Goal: Task Accomplishment & Management: Manage account settings

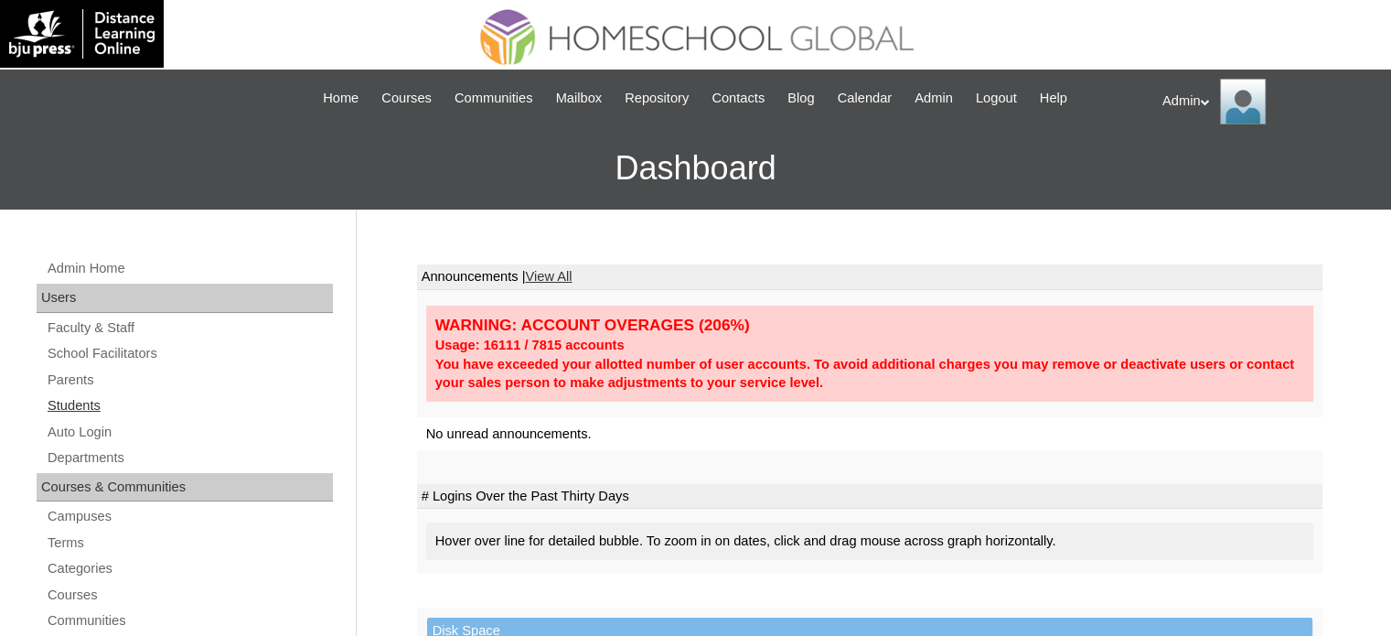
click at [79, 409] on link "Students" at bounding box center [189, 405] width 287 height 23
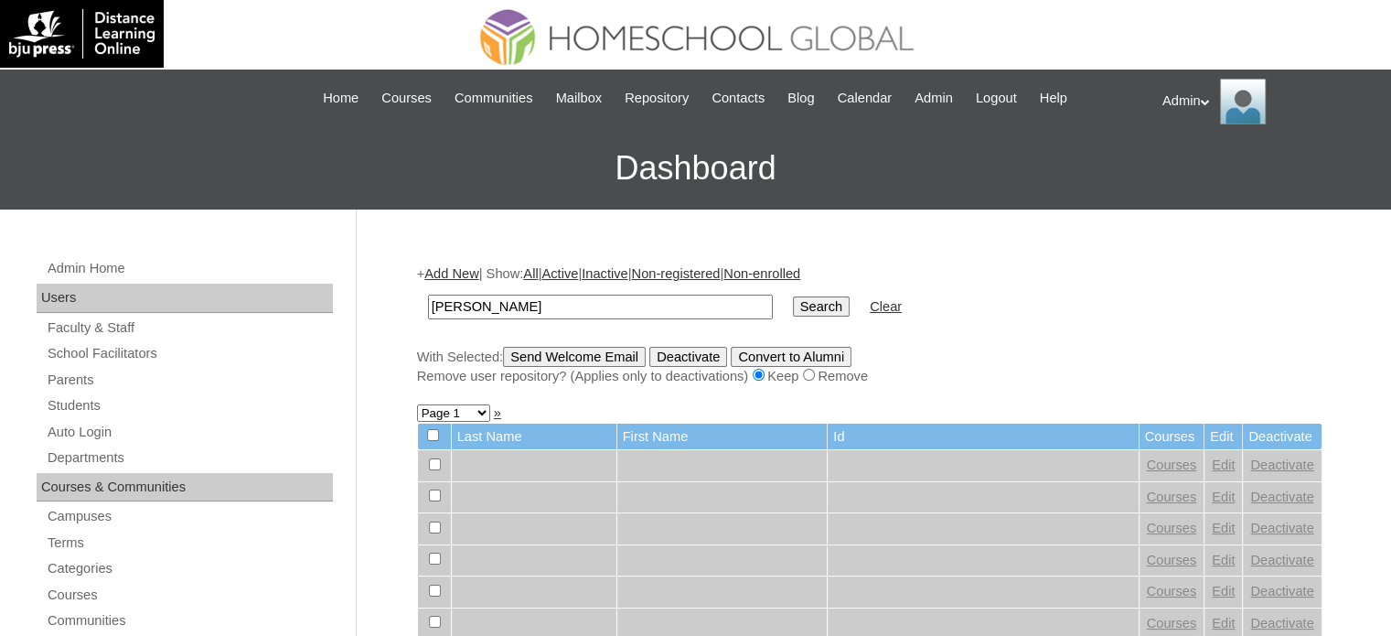
type input "manalo"
click at [793, 303] on input "Search" at bounding box center [821, 306] width 57 height 20
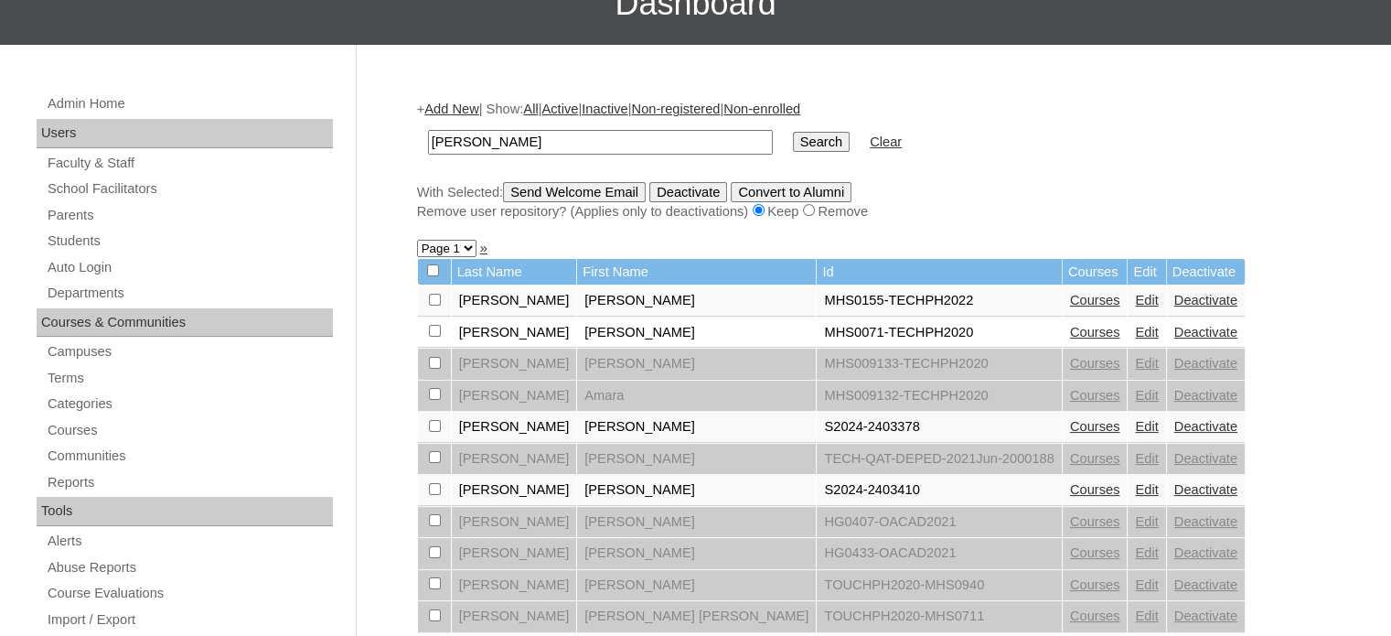
scroll to position [166, 0]
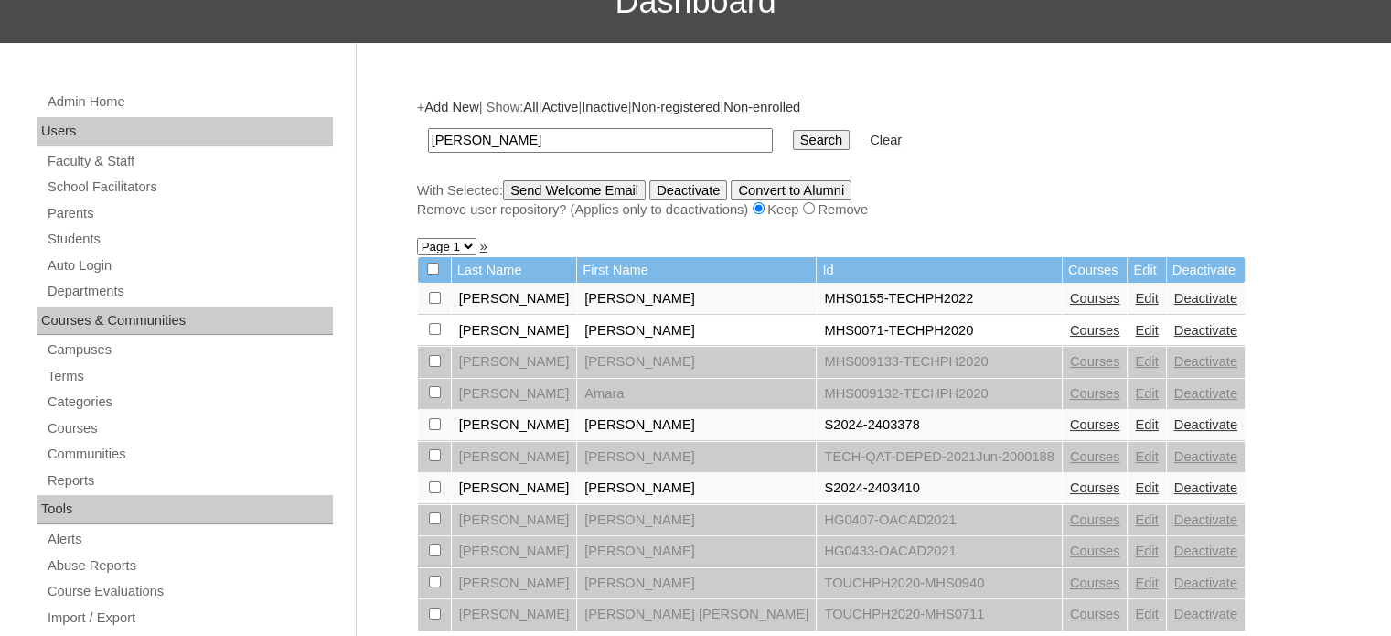
click at [1135, 480] on link "Edit" at bounding box center [1146, 487] width 23 height 15
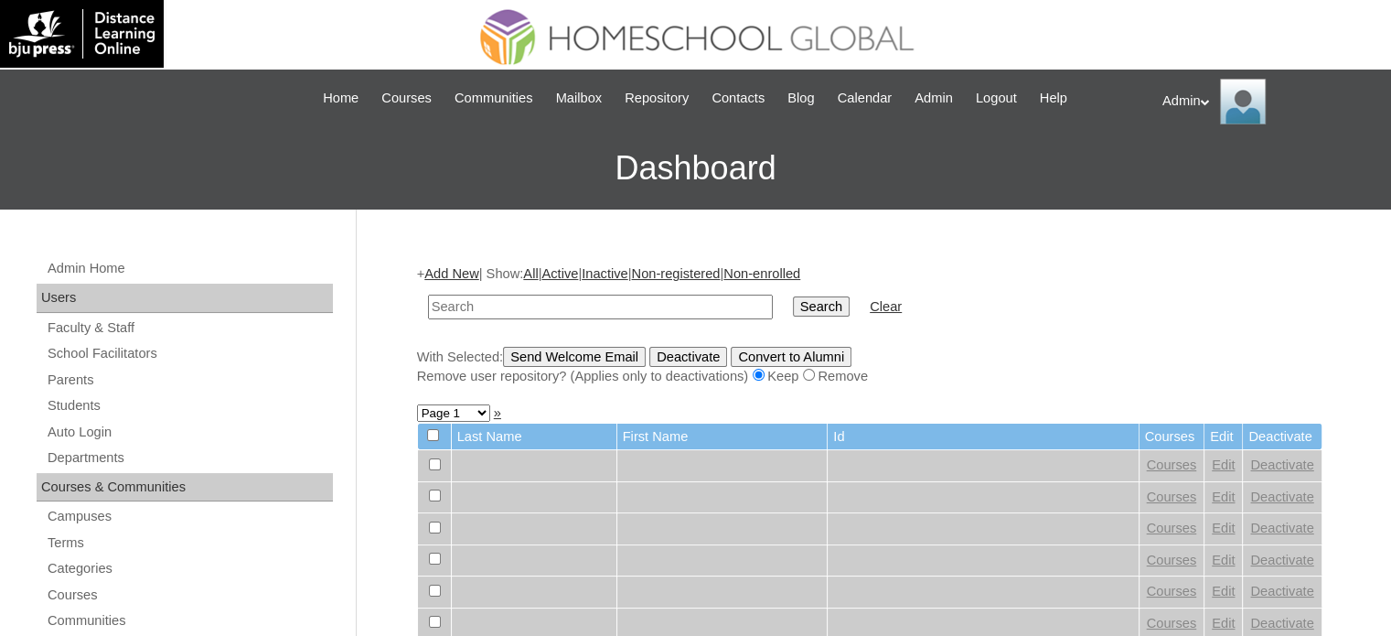
click at [644, 317] on td at bounding box center [600, 306] width 363 height 43
click at [72, 405] on link "Students" at bounding box center [189, 405] width 287 height 23
type input "[PERSON_NAME]"
click at [793, 296] on input "Search" at bounding box center [821, 306] width 57 height 20
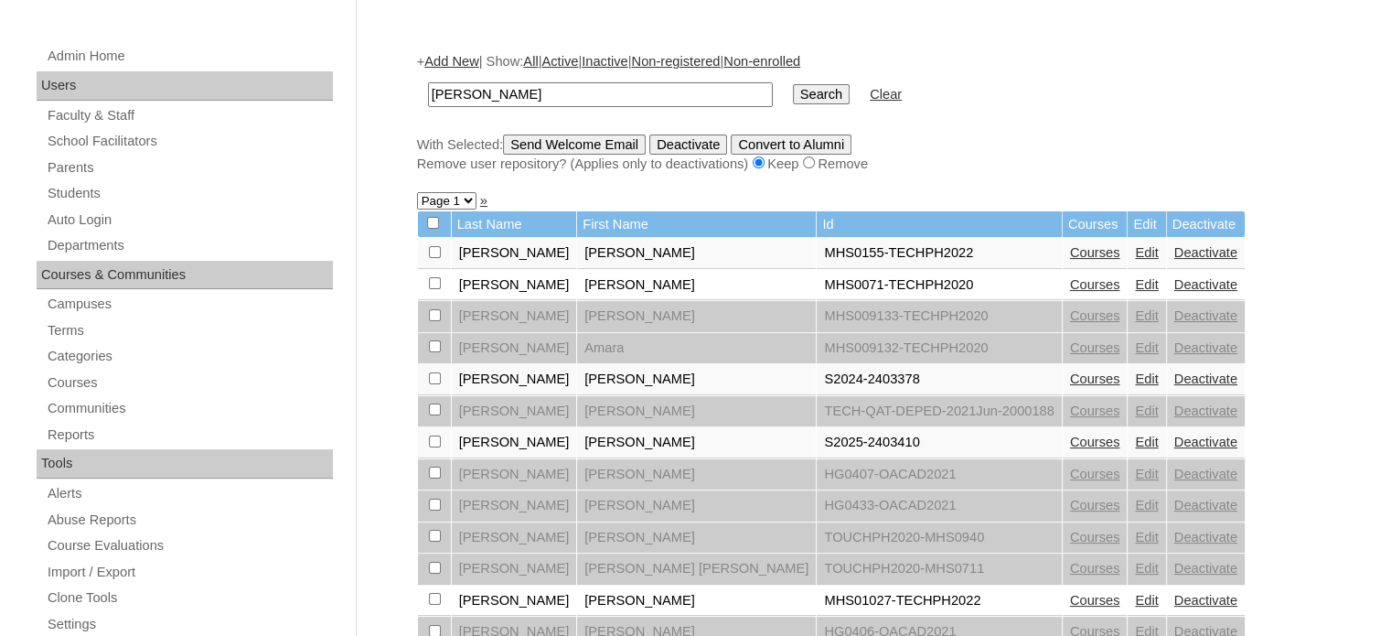
scroll to position [204, 0]
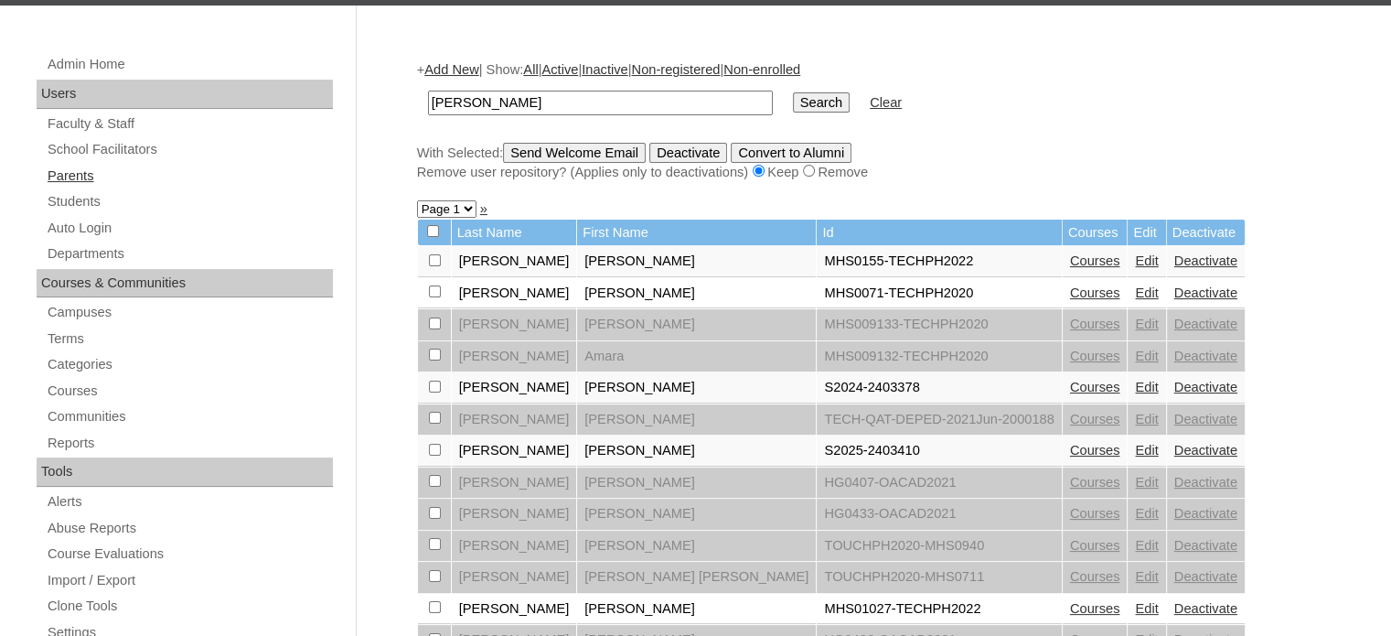
click at [85, 179] on link "Parents" at bounding box center [189, 176] width 287 height 23
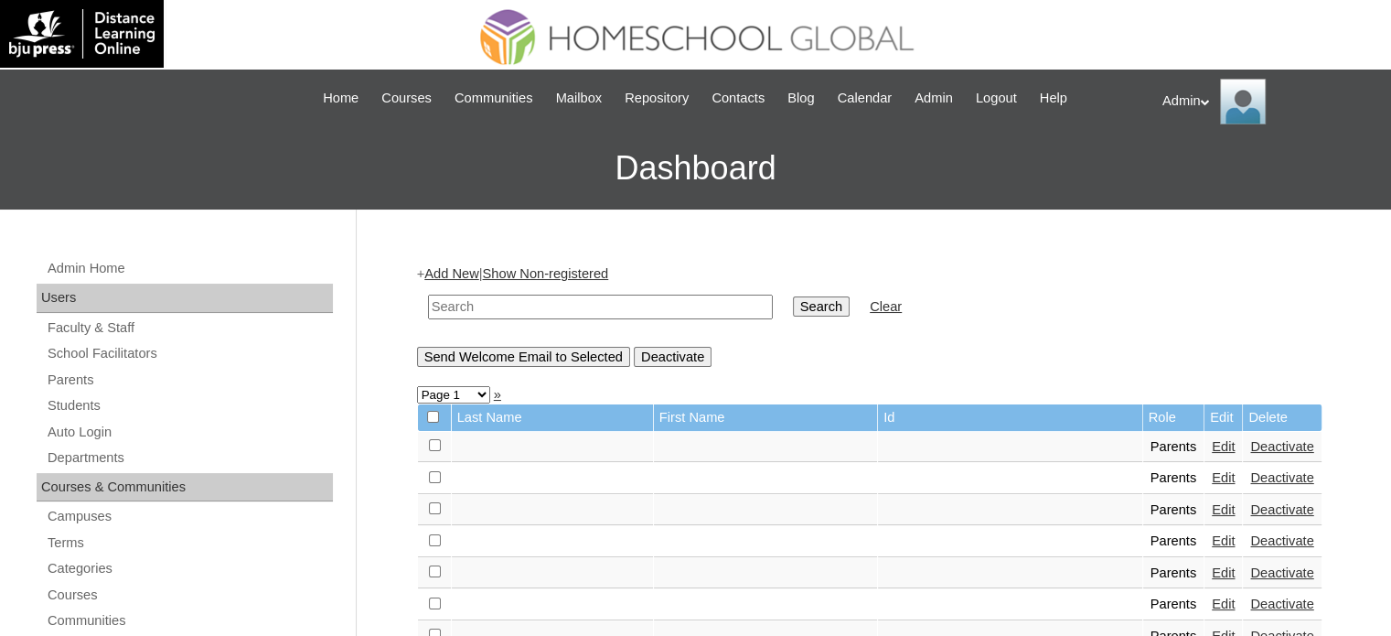
click at [614, 295] on input "text" at bounding box center [600, 307] width 345 height 25
type input "[PERSON_NAME]"
click at [793, 306] on input "Search" at bounding box center [821, 306] width 57 height 20
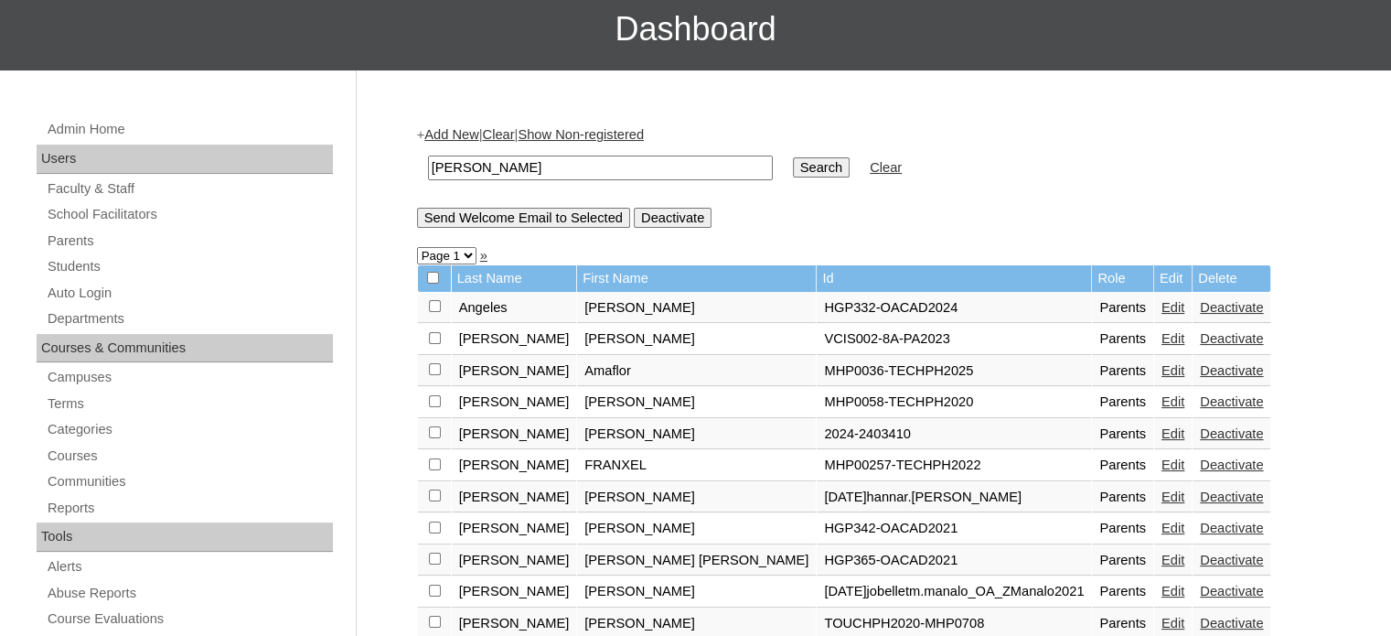
scroll to position [278, 0]
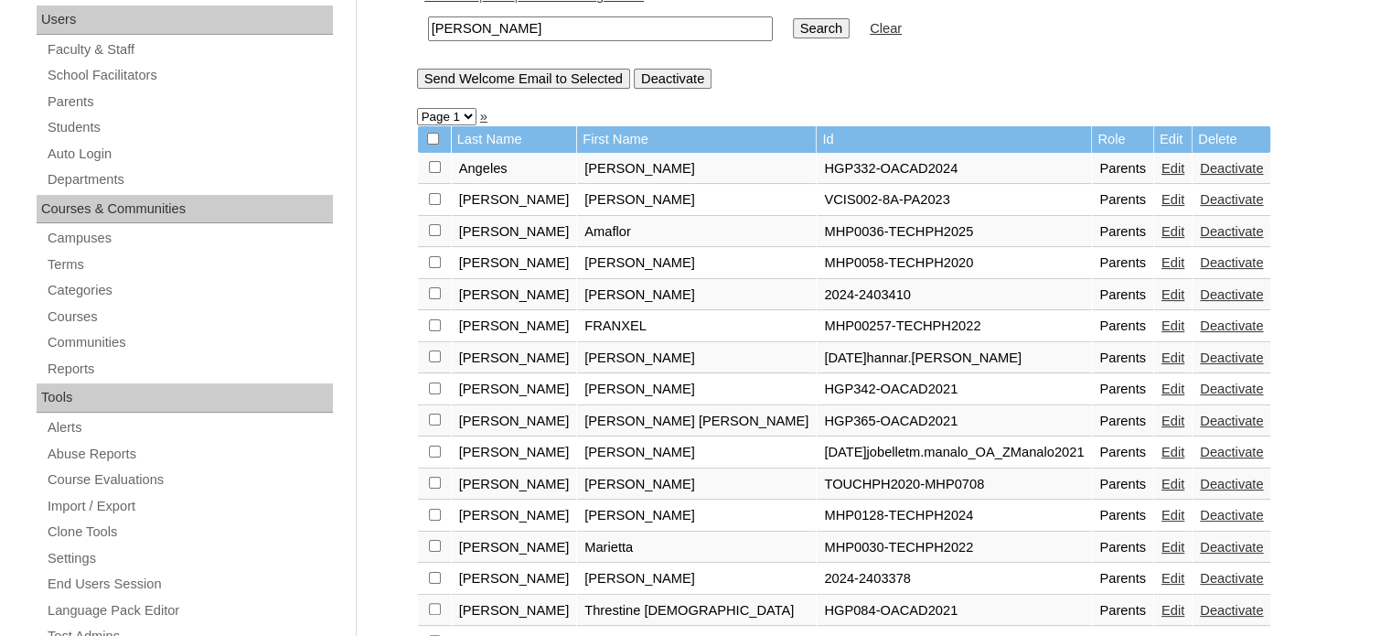
click at [1162, 288] on link "Edit" at bounding box center [1173, 294] width 23 height 15
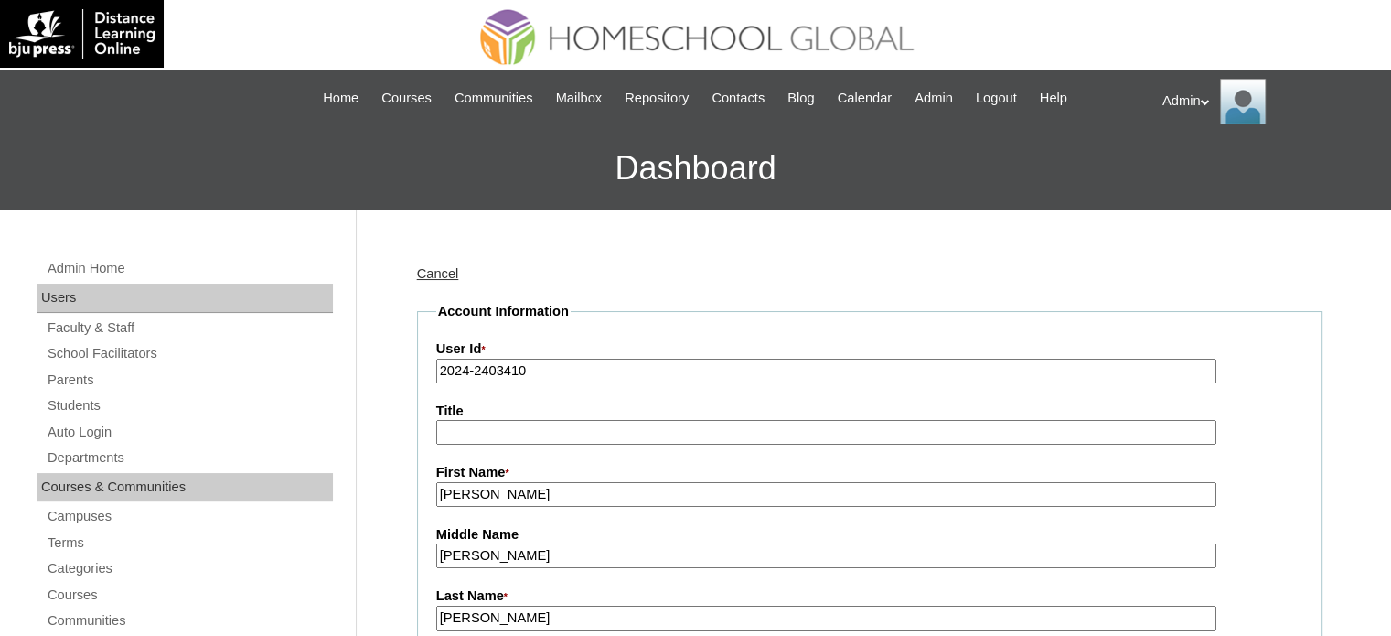
click at [466, 369] on input "2024-2403410" at bounding box center [826, 371] width 780 height 25
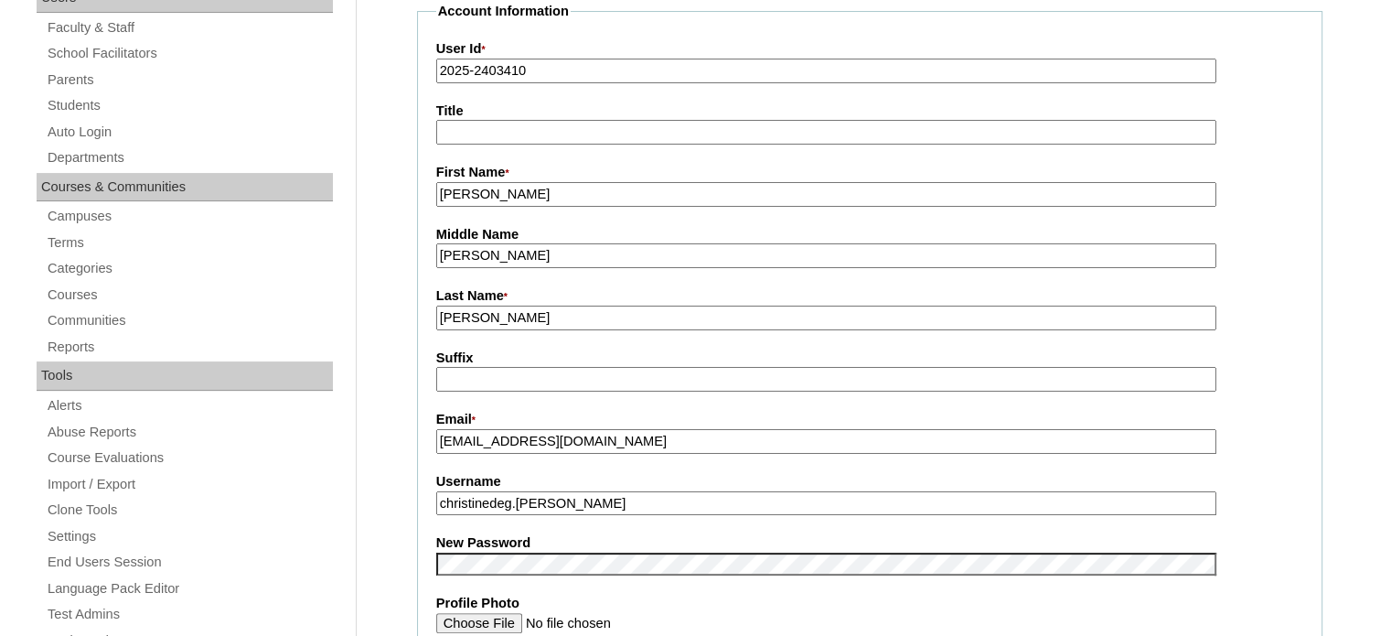
scroll to position [343, 0]
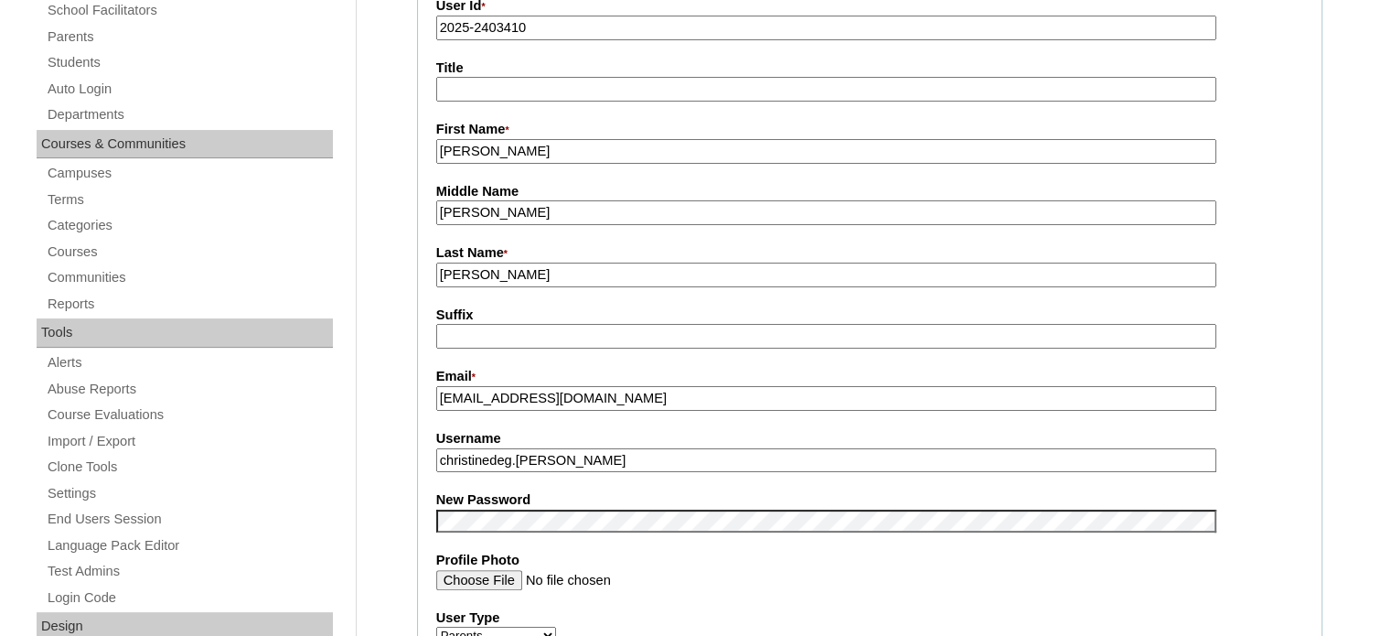
type input "2025-2403410"
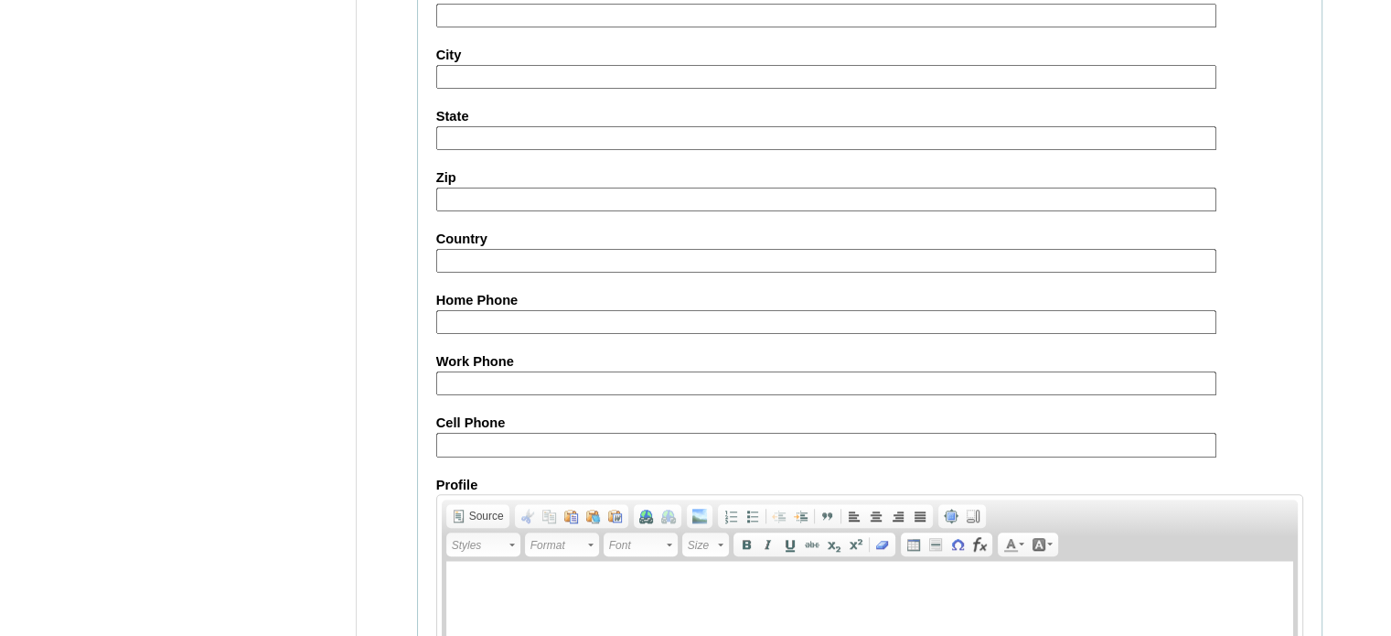
scroll to position [1750, 0]
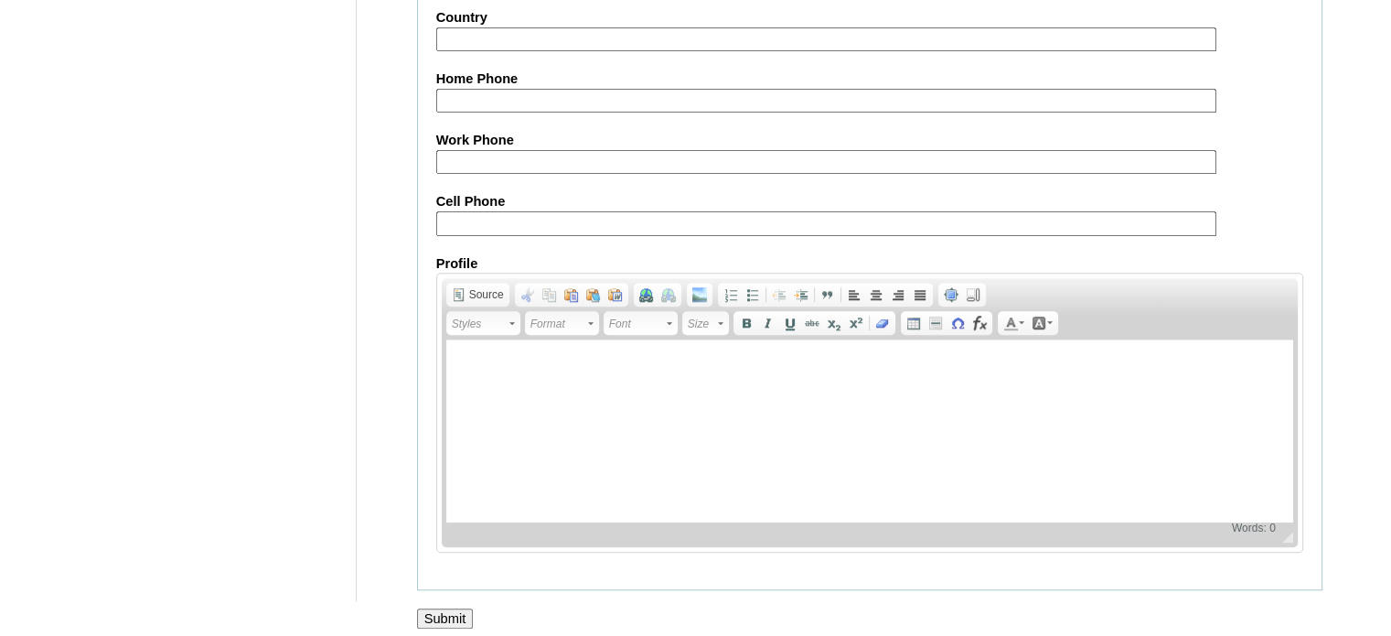
click at [449, 608] on input "Submit" at bounding box center [445, 618] width 57 height 20
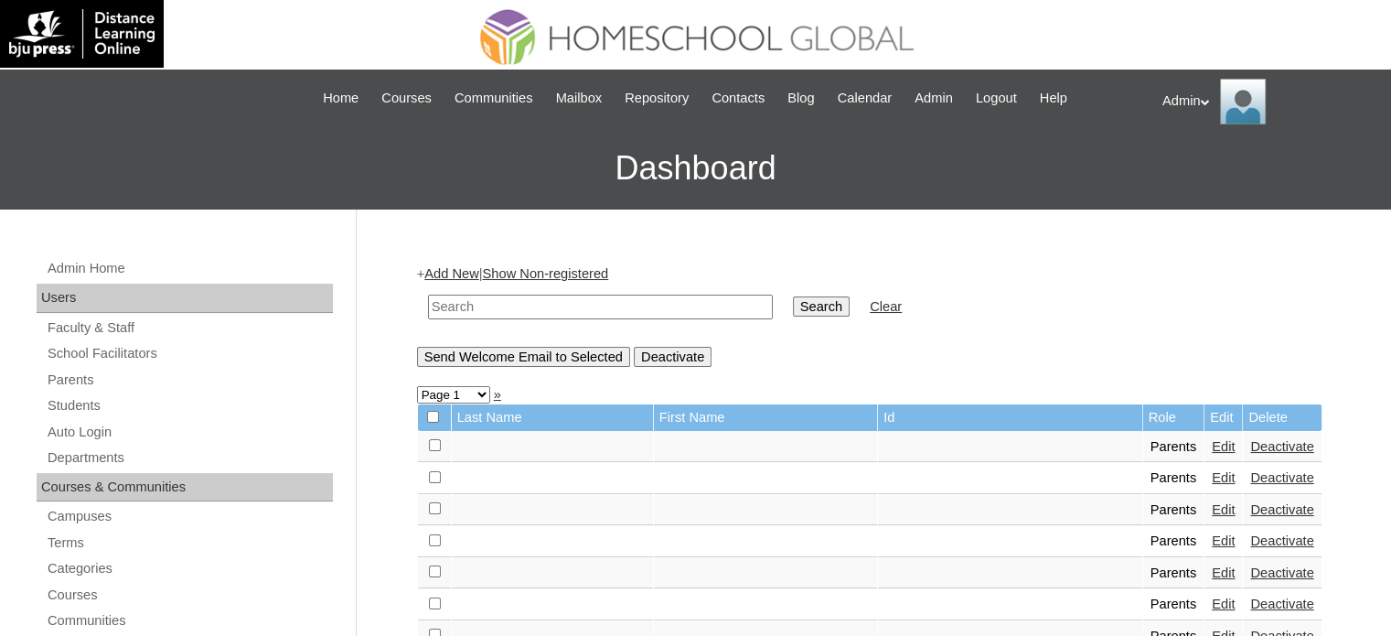
click at [606, 295] on input "text" at bounding box center [600, 307] width 345 height 25
type input "[PERSON_NAME]"
click at [793, 299] on input "Search" at bounding box center [821, 306] width 57 height 20
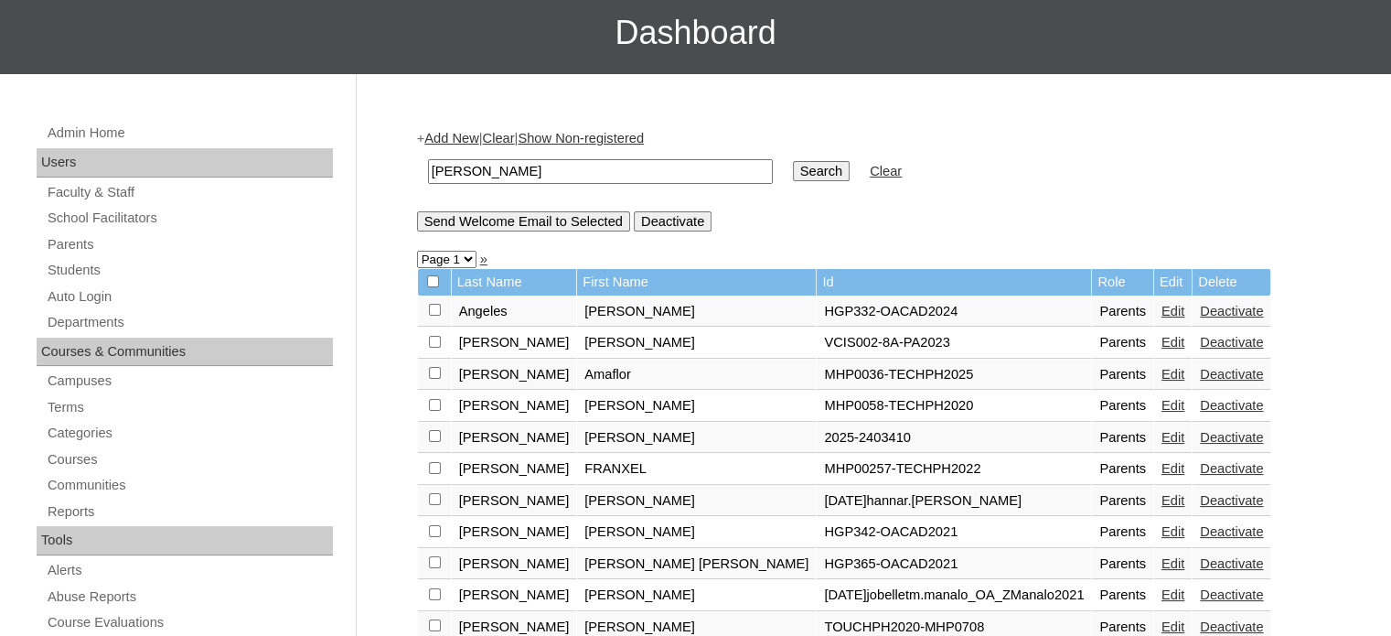
scroll to position [143, 0]
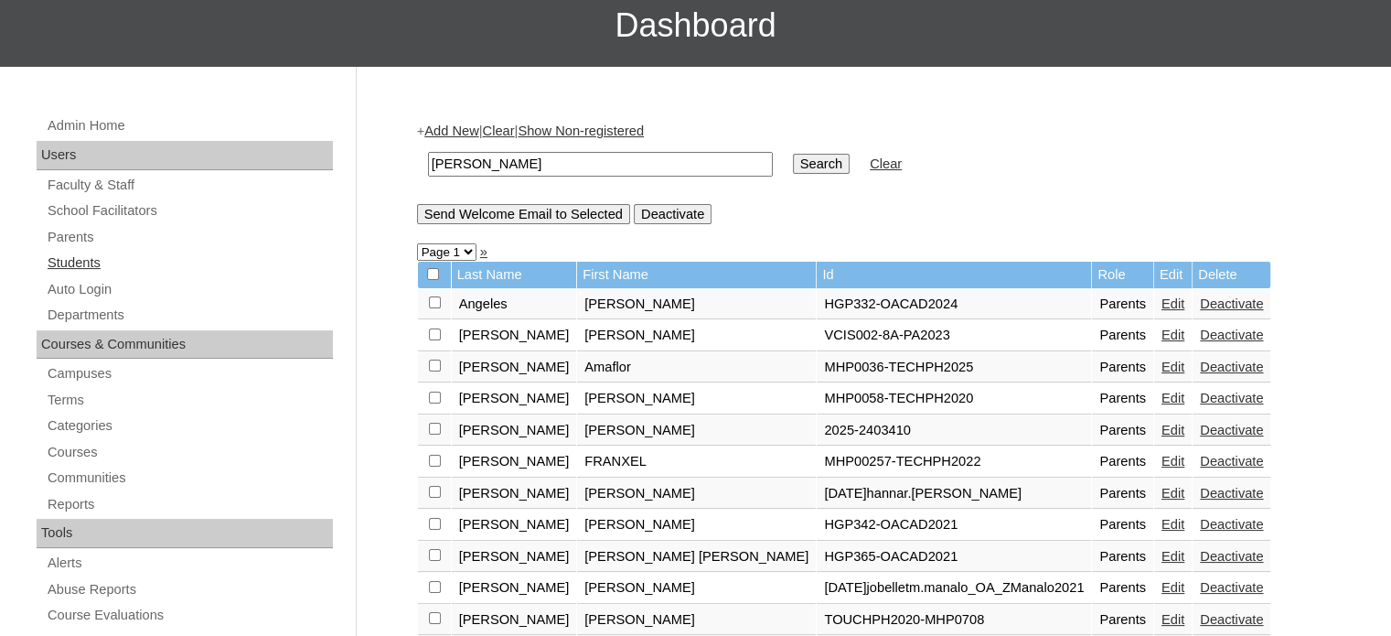
click at [80, 267] on link "Students" at bounding box center [189, 263] width 287 height 23
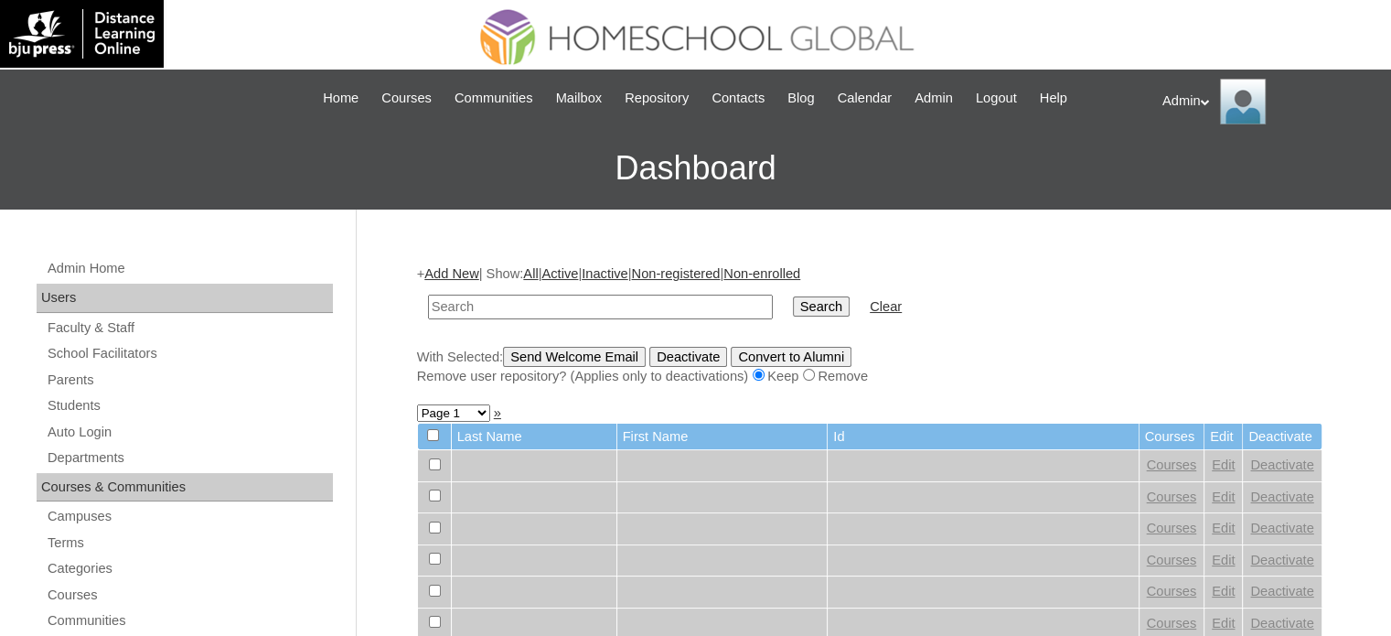
click at [533, 303] on input "text" at bounding box center [600, 307] width 345 height 25
type input "manalo"
click at [793, 307] on input "Search" at bounding box center [821, 306] width 57 height 20
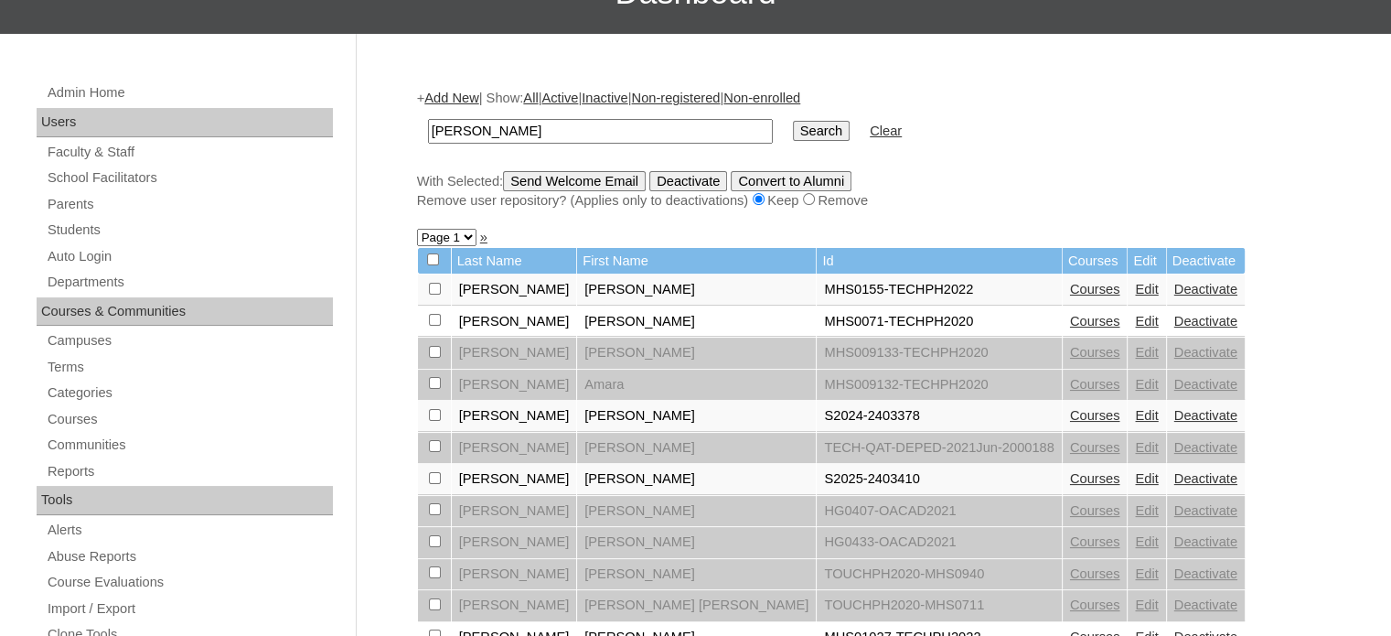
scroll to position [177, 0]
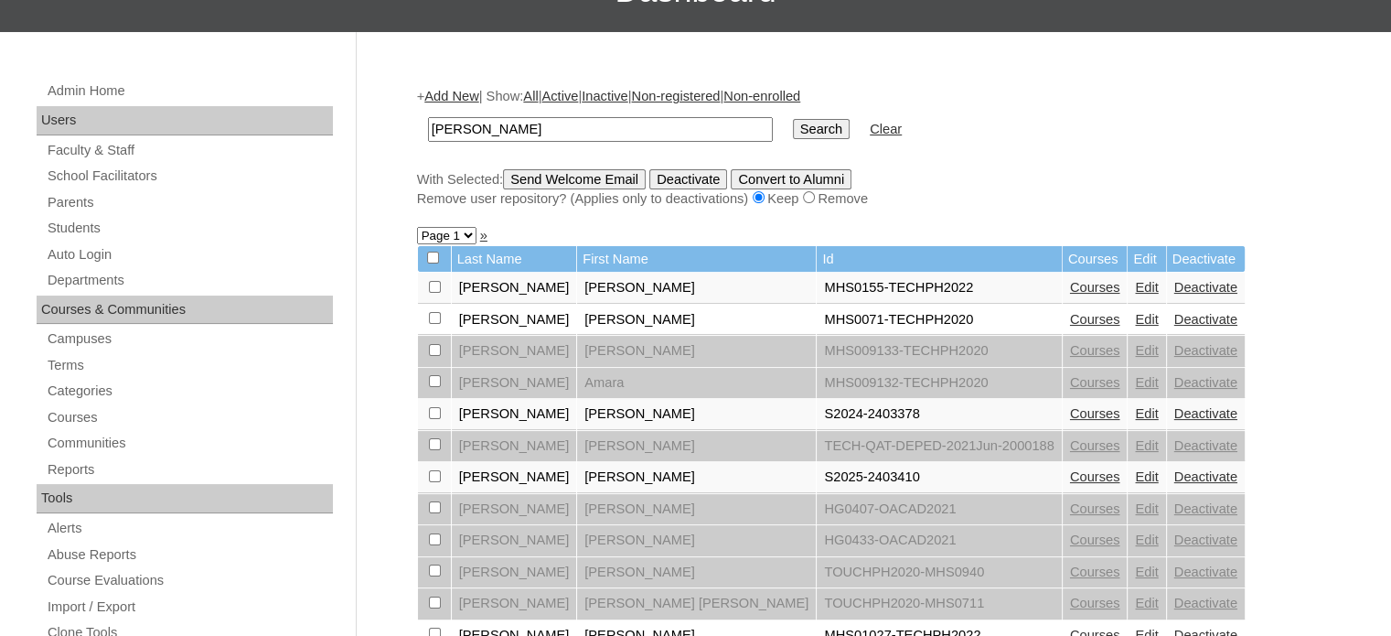
click at [1070, 469] on link "Courses" at bounding box center [1095, 476] width 50 height 15
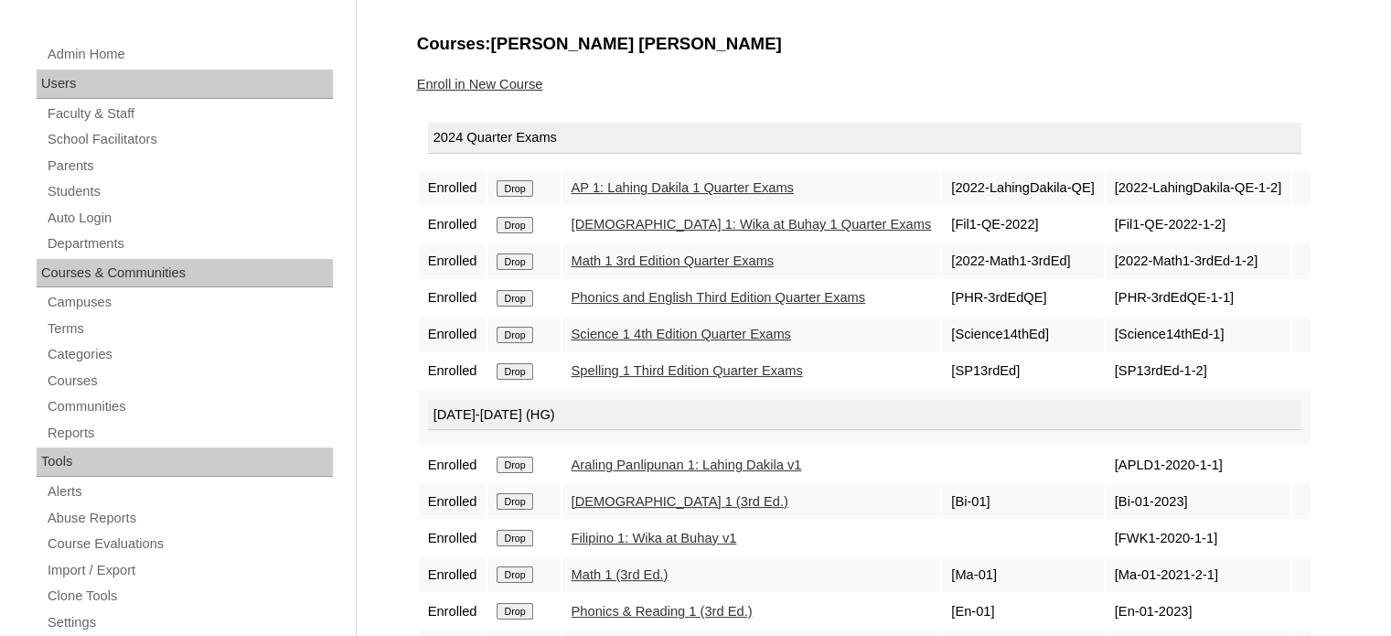
scroll to position [212, 0]
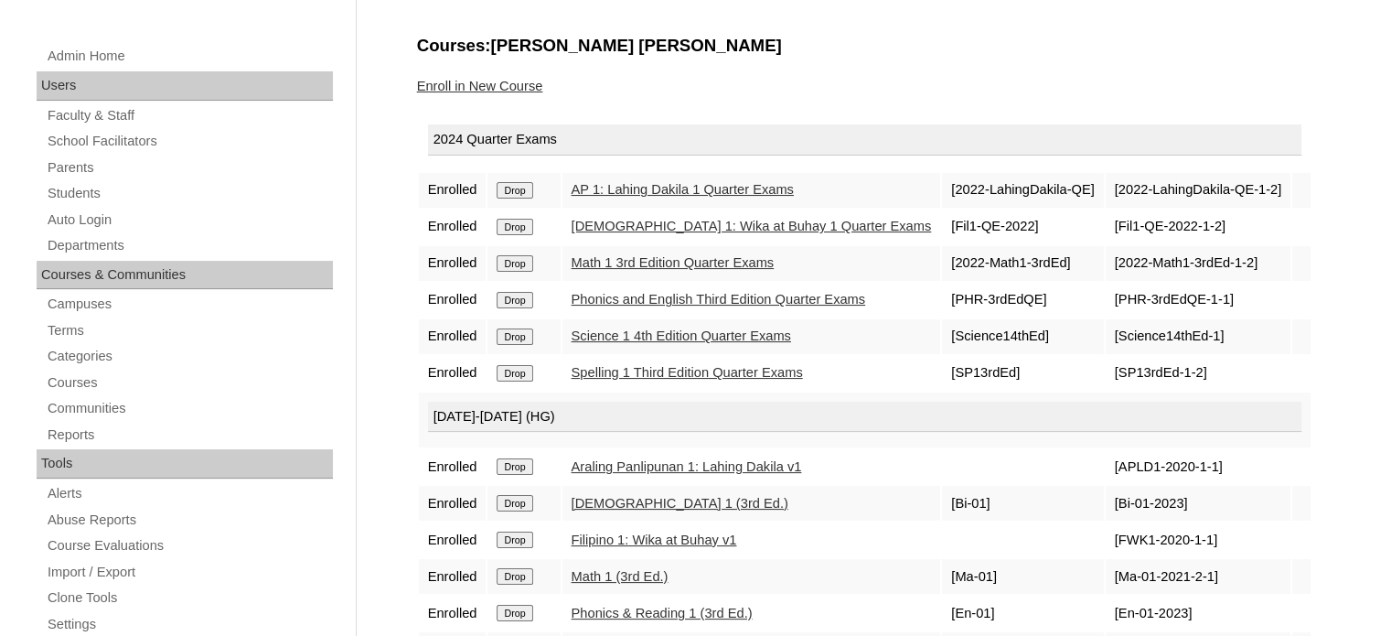
click at [524, 189] on input "Drop" at bounding box center [515, 190] width 36 height 16
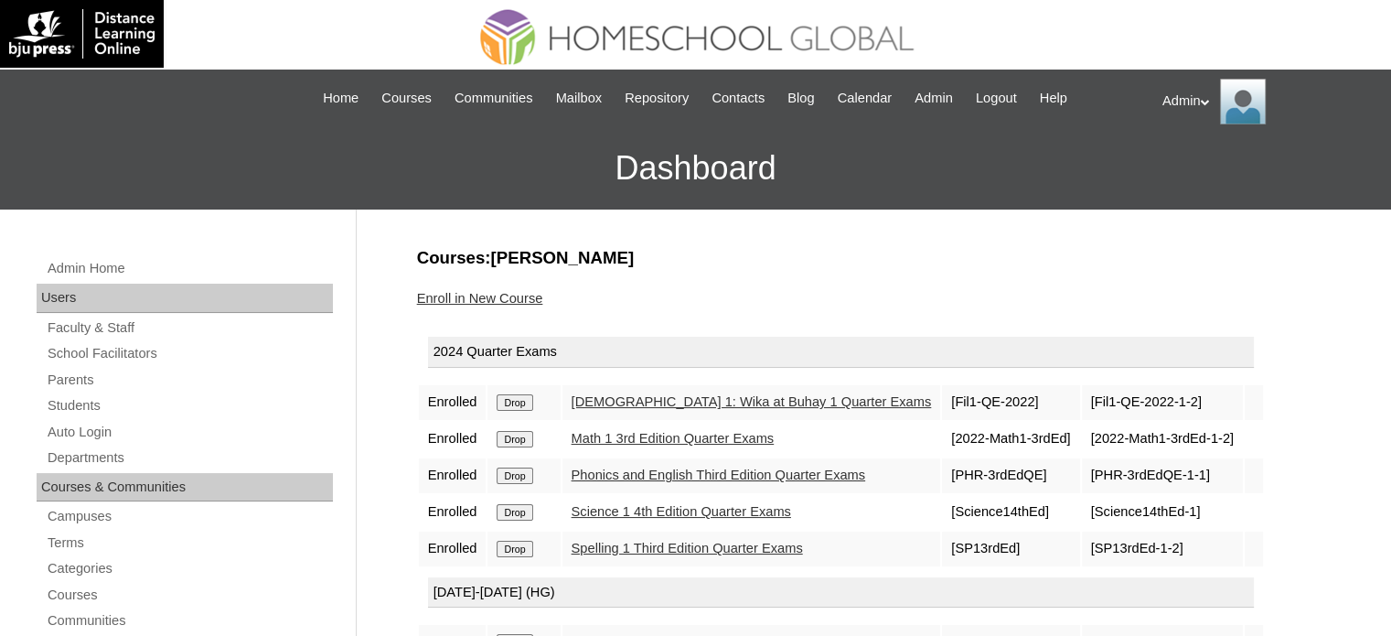
click at [521, 402] on input "Drop" at bounding box center [515, 402] width 36 height 16
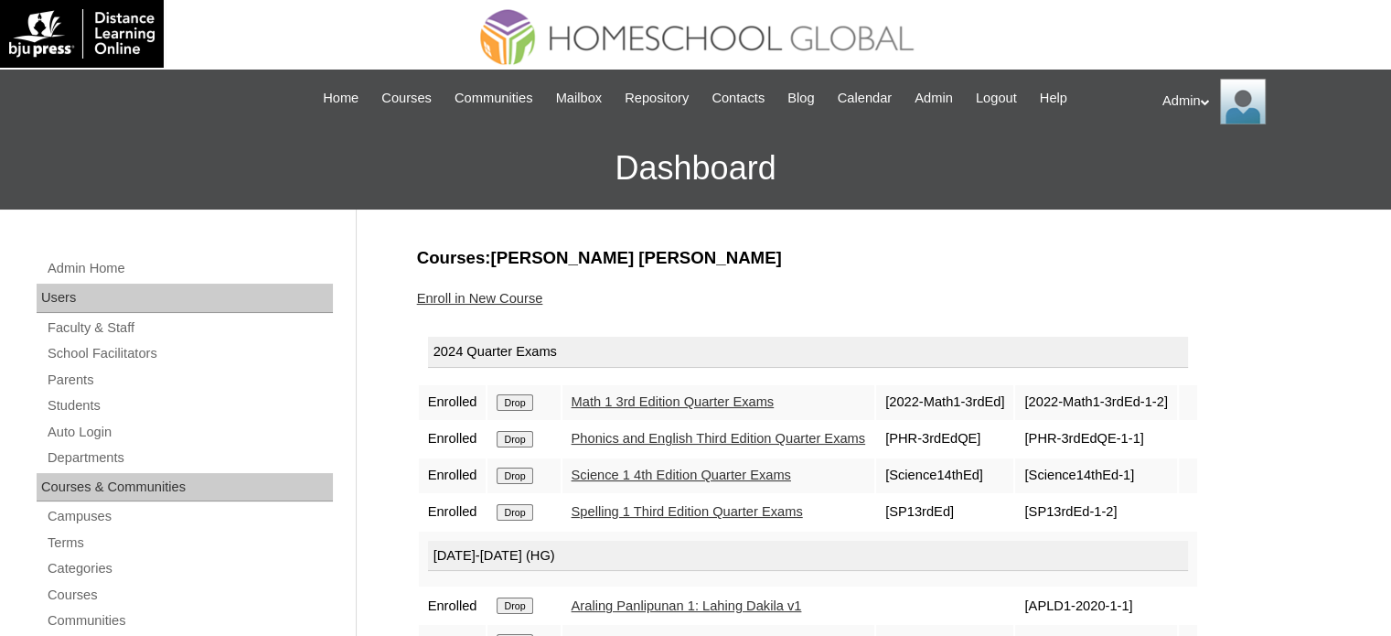
click at [521, 402] on input "Drop" at bounding box center [515, 402] width 36 height 16
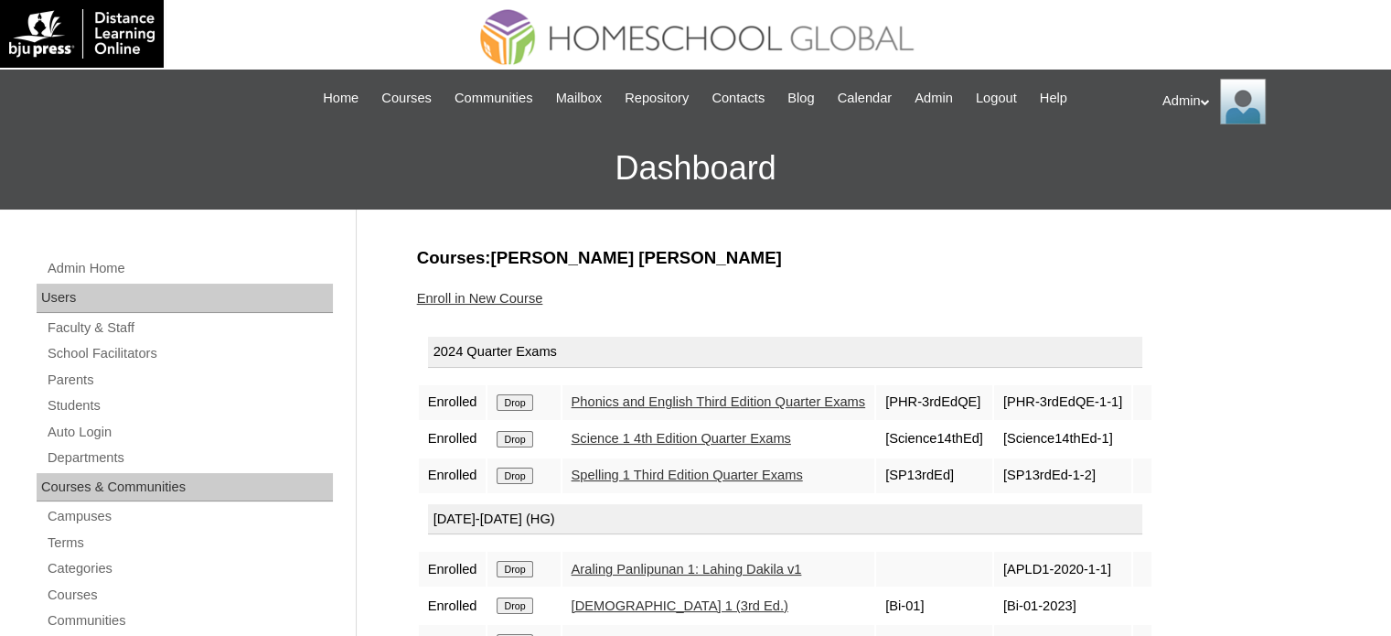
click at [521, 402] on input "Drop" at bounding box center [515, 402] width 36 height 16
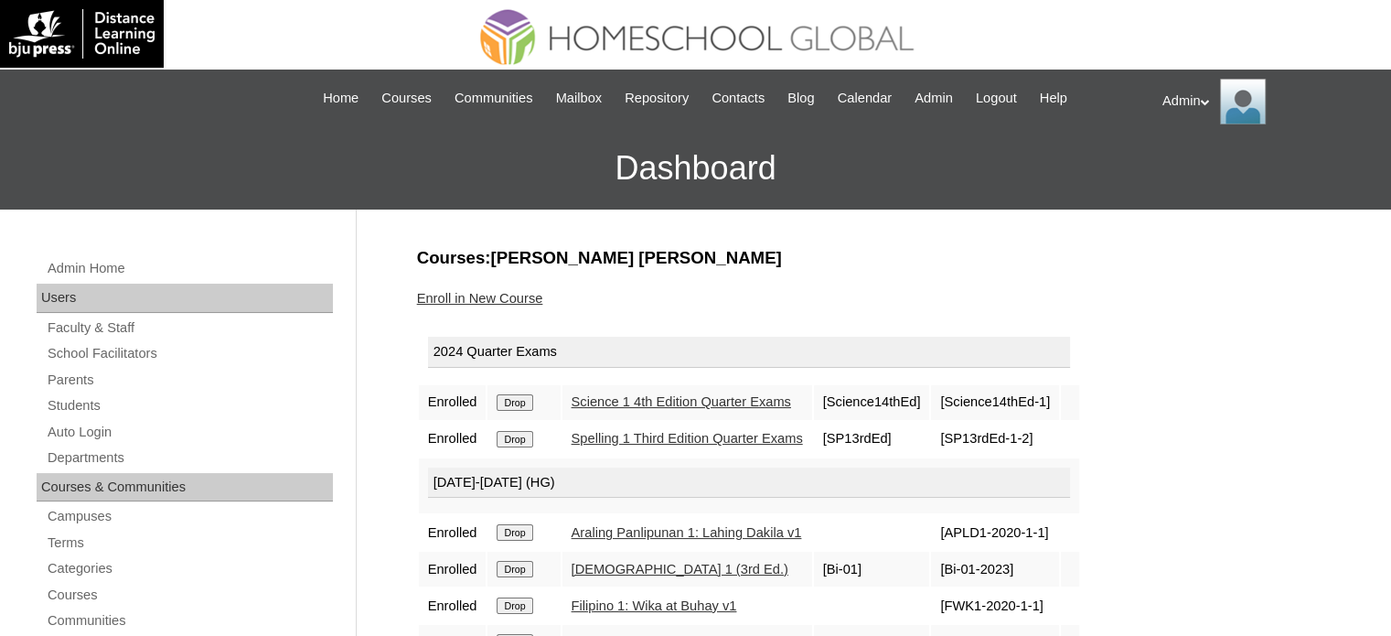
click at [521, 402] on input "Drop" at bounding box center [515, 402] width 36 height 16
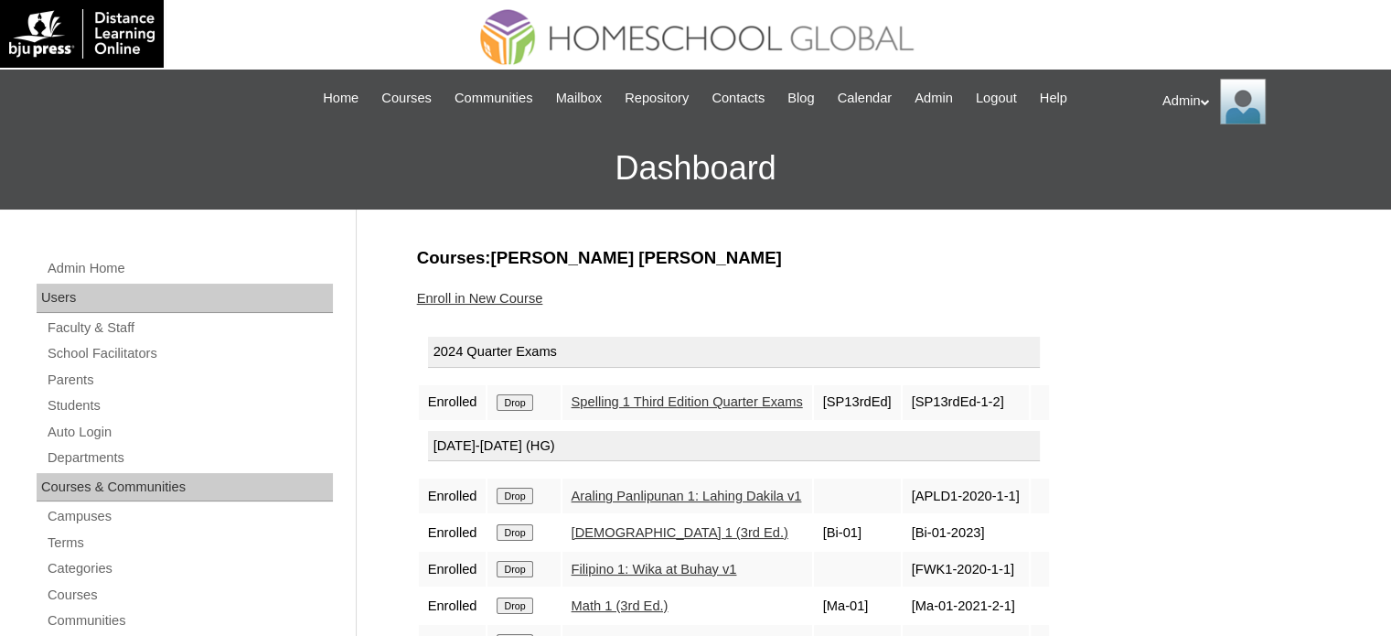
click at [521, 402] on input "Drop" at bounding box center [515, 402] width 36 height 16
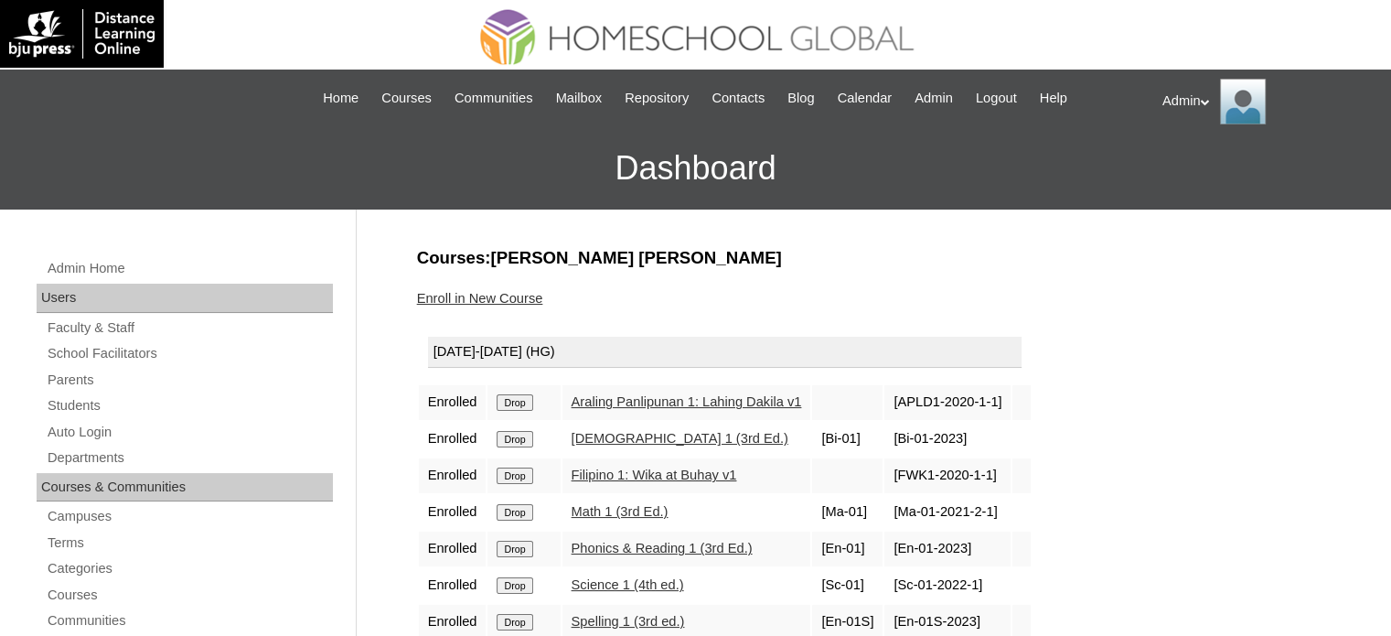
click at [520, 404] on input "Drop" at bounding box center [515, 402] width 36 height 16
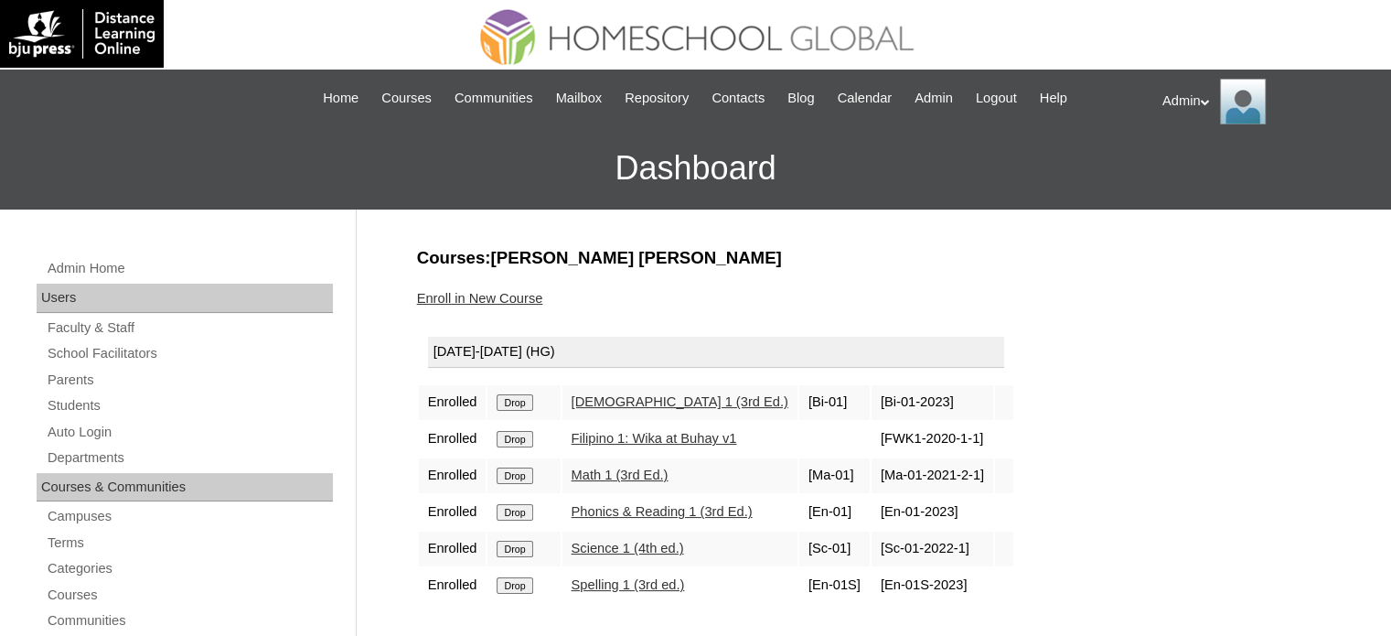
click at [520, 404] on input "Drop" at bounding box center [515, 402] width 36 height 16
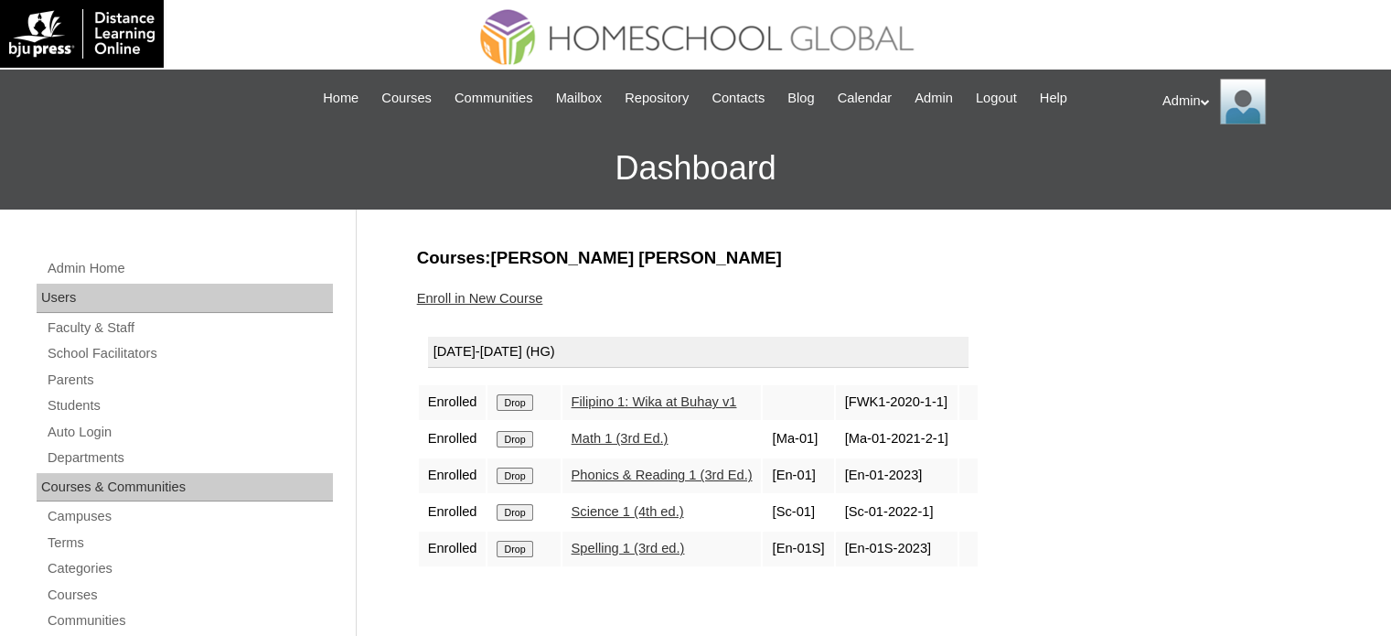
click at [520, 404] on input "Drop" at bounding box center [515, 402] width 36 height 16
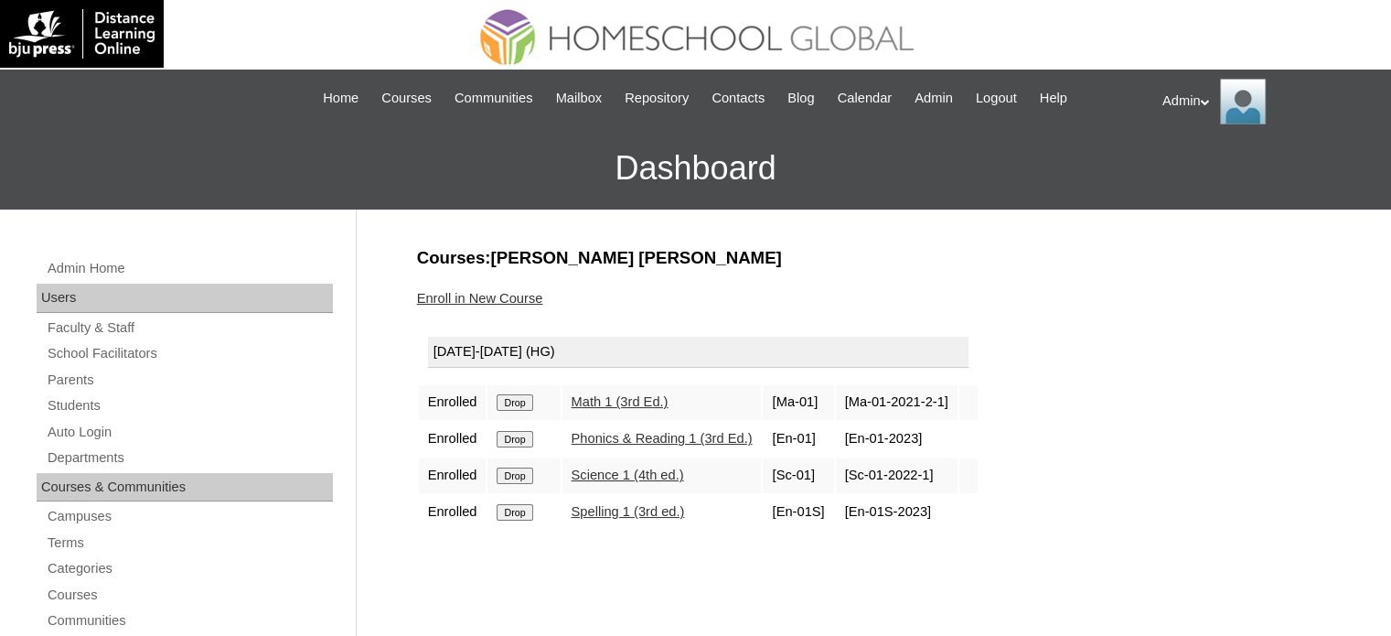
click at [520, 404] on input "Drop" at bounding box center [515, 402] width 36 height 16
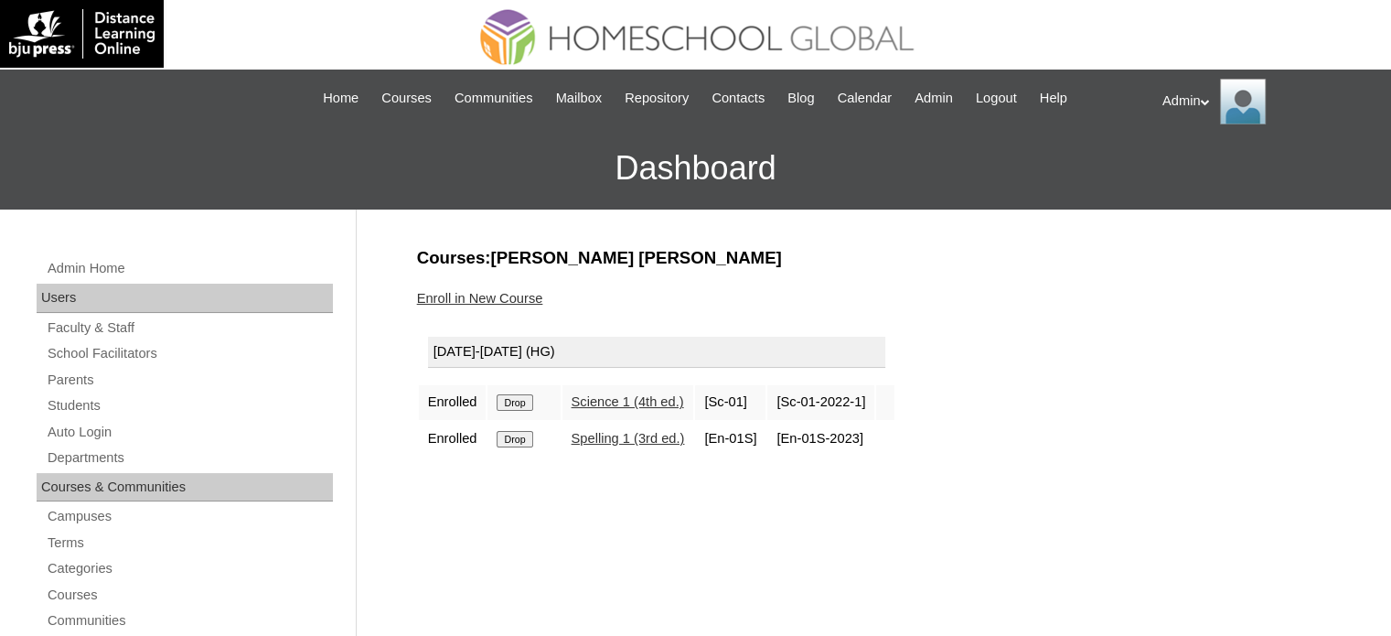
click at [520, 404] on input "Drop" at bounding box center [515, 402] width 36 height 16
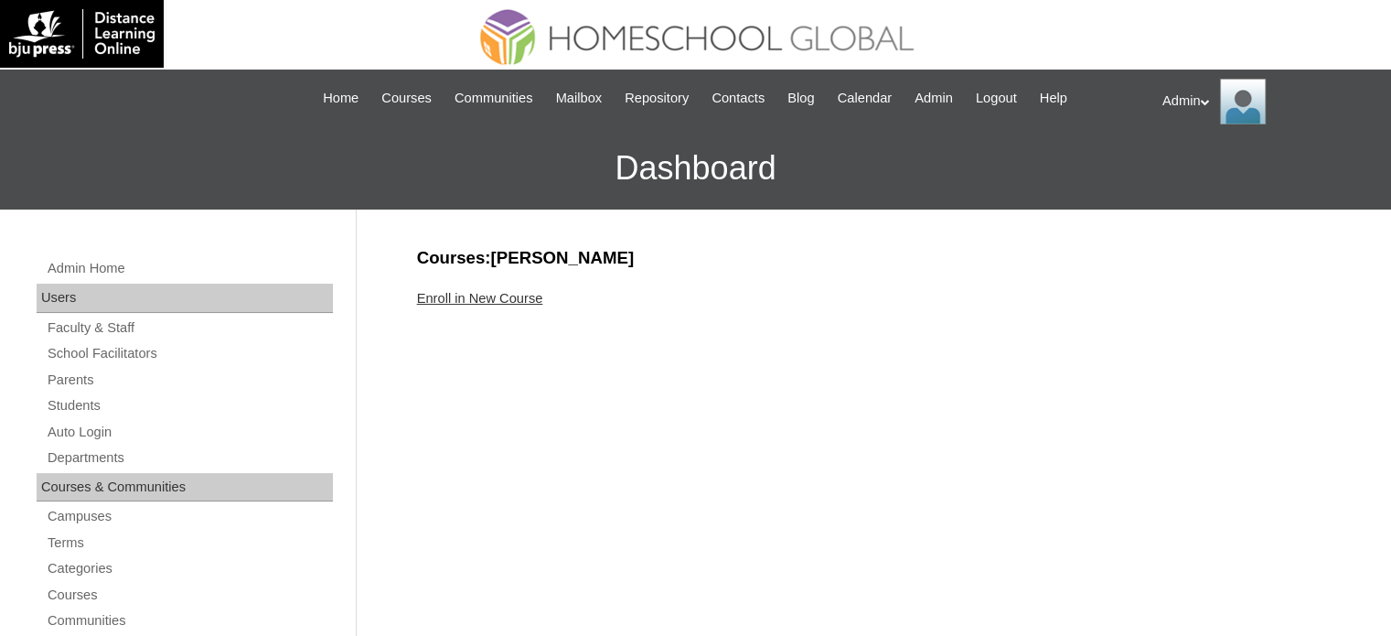
click at [498, 291] on link "Enroll in New Course" at bounding box center [480, 298] width 126 height 15
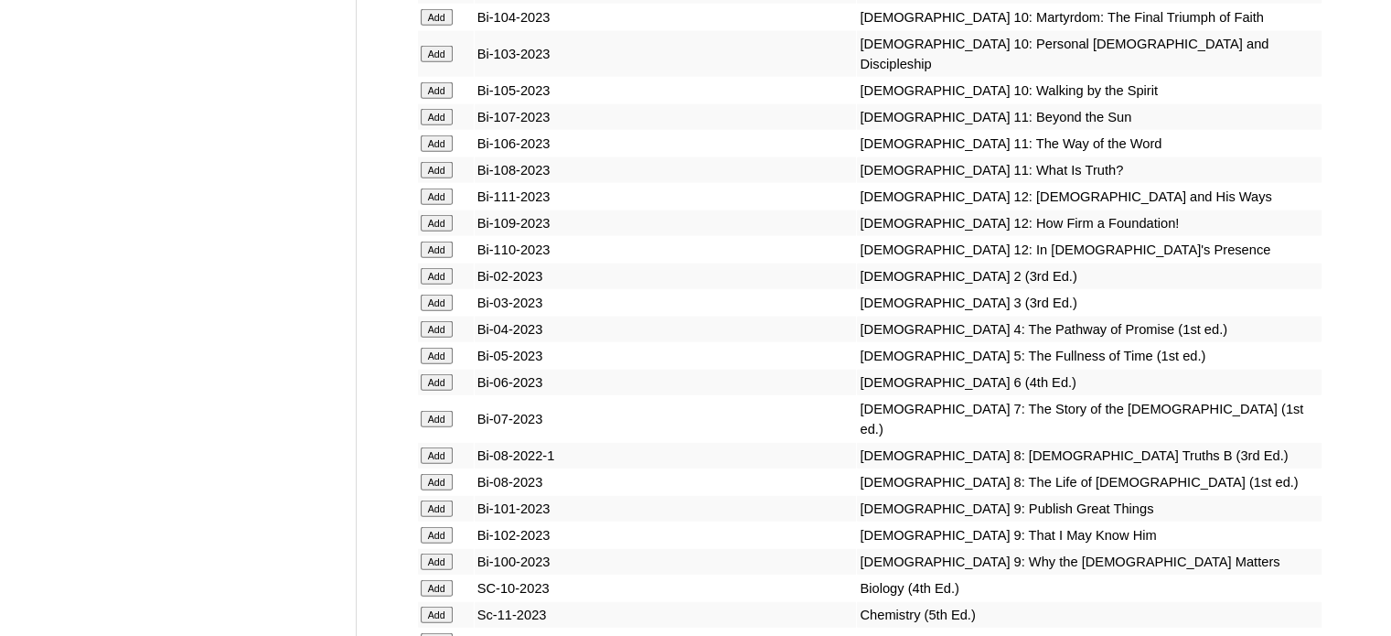
scroll to position [11533, 0]
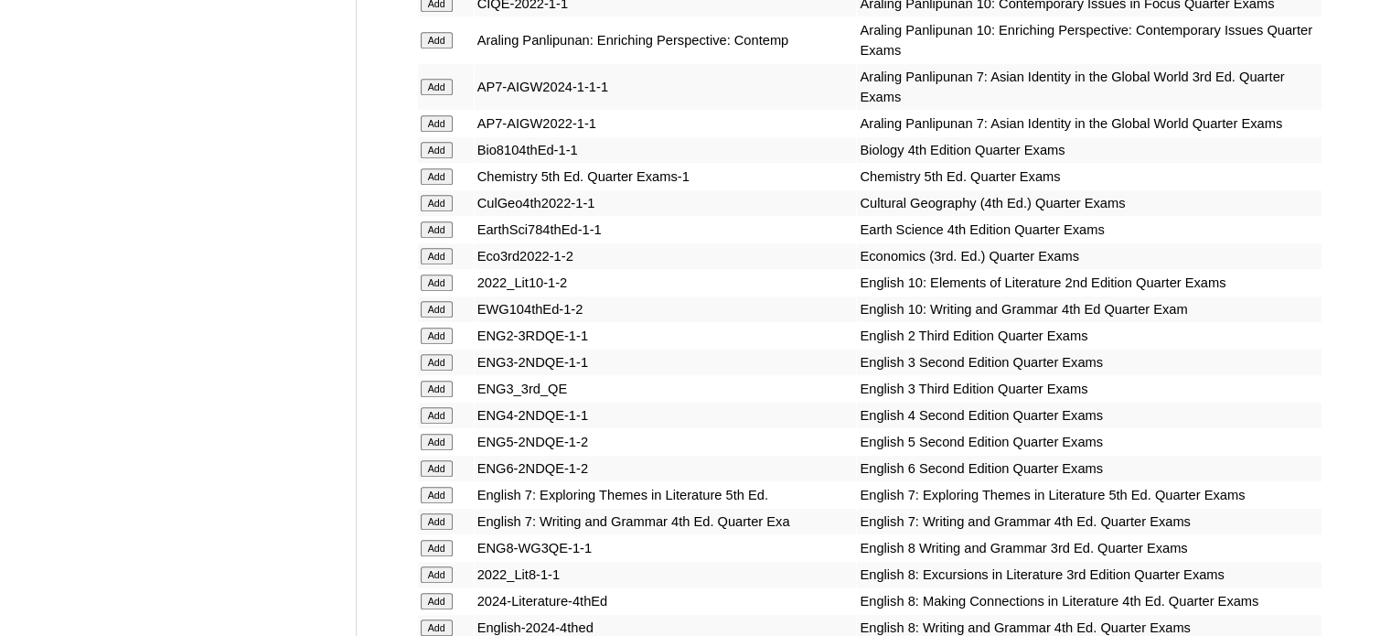
scroll to position [8350, 0]
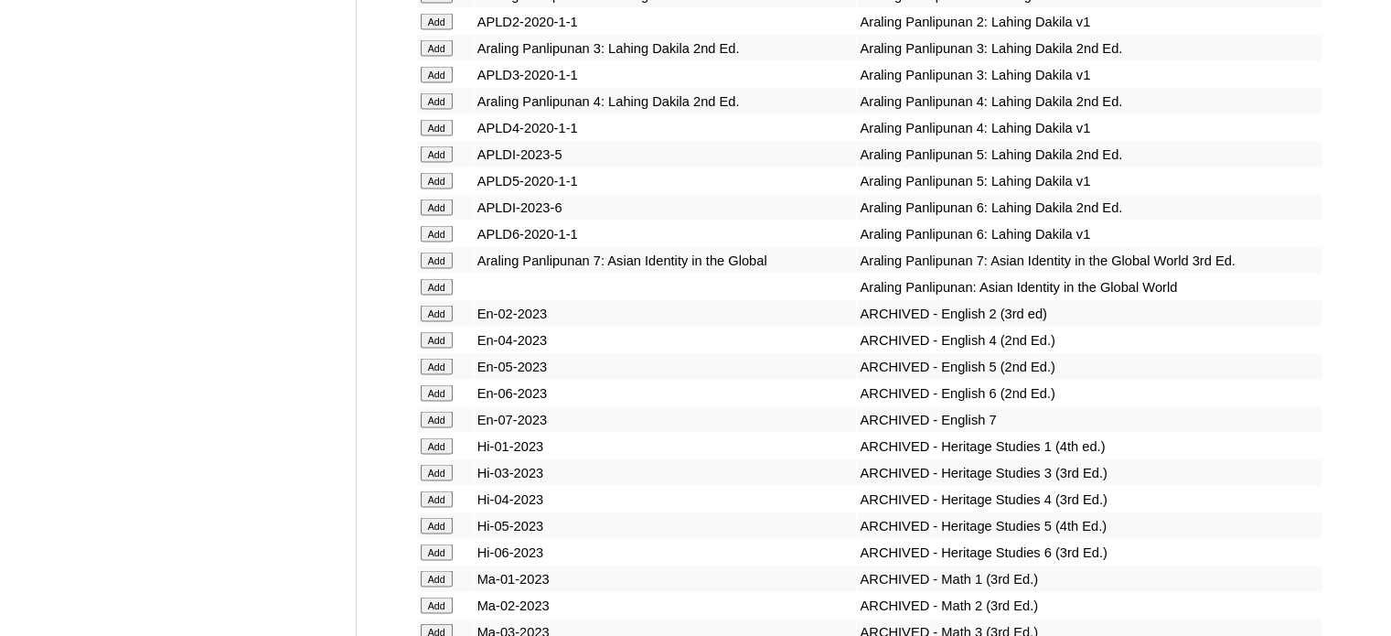
scroll to position [12051, 0]
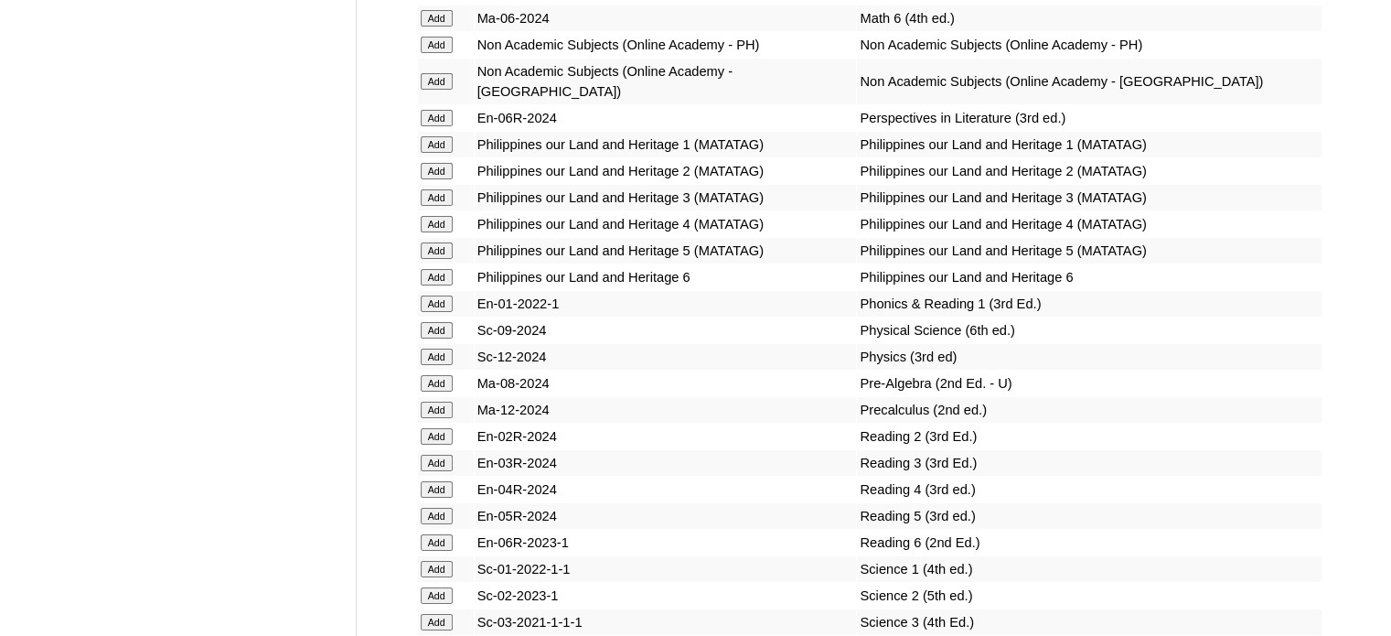
scroll to position [13526, 0]
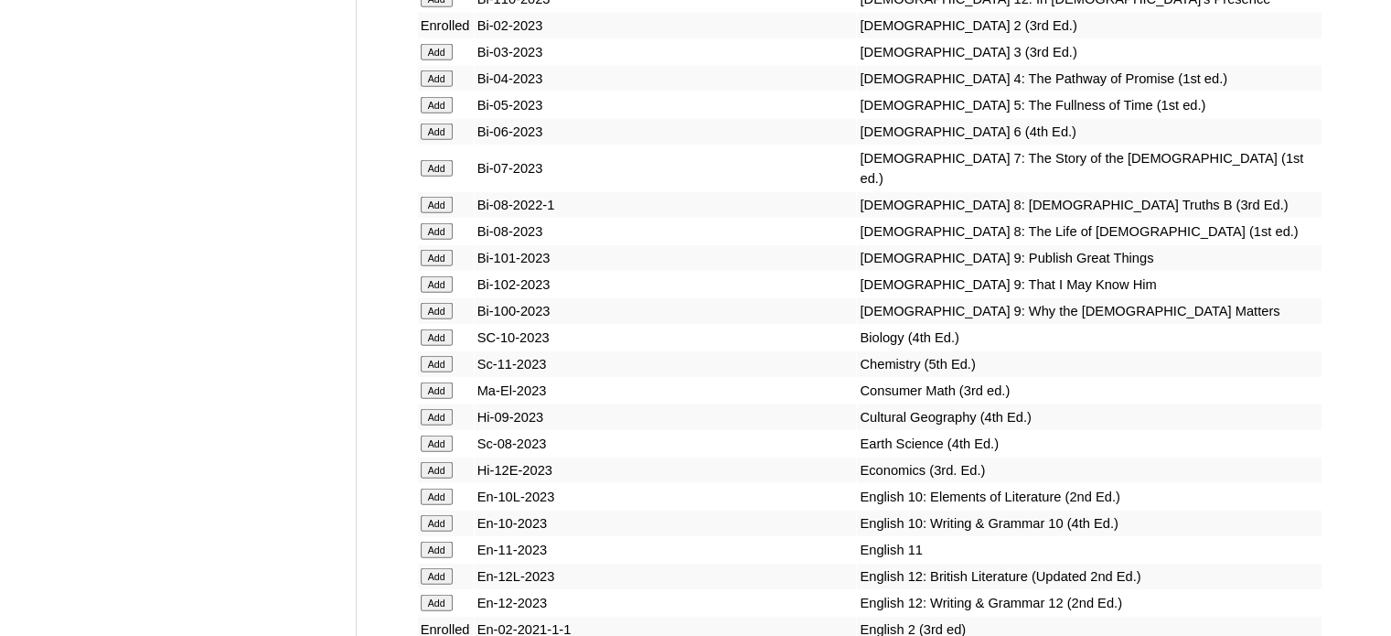
scroll to position [11792, 0]
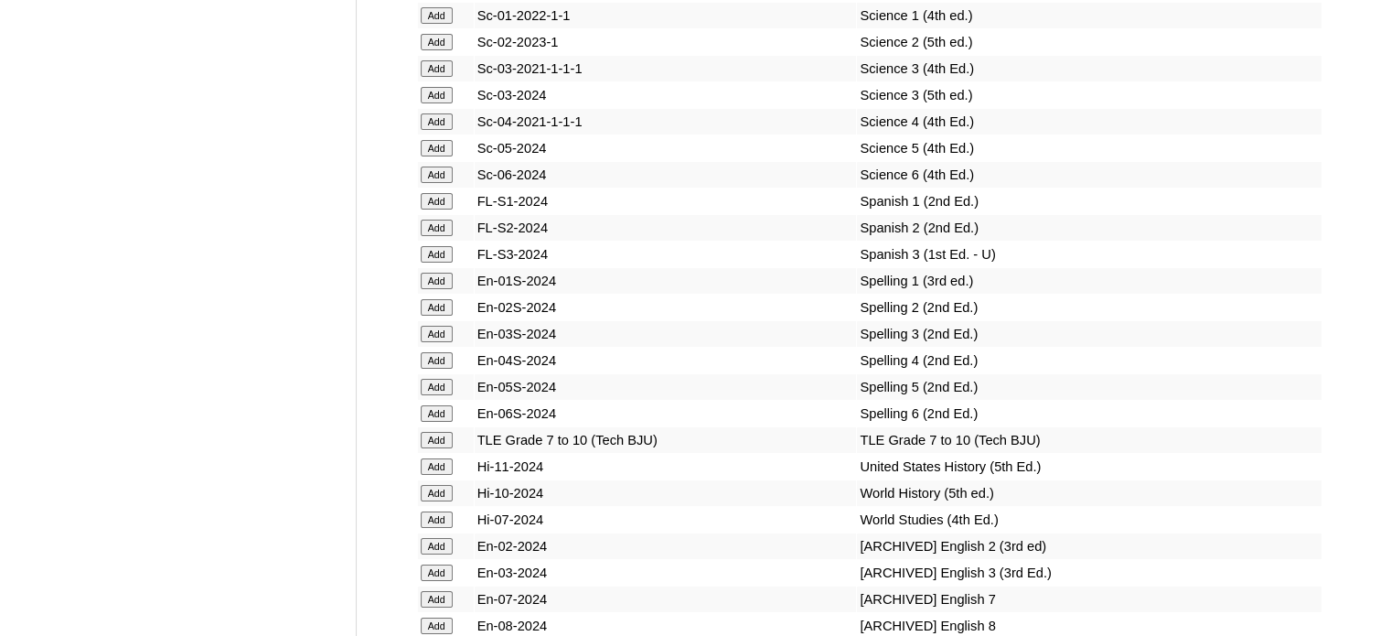
scroll to position [9811, 0]
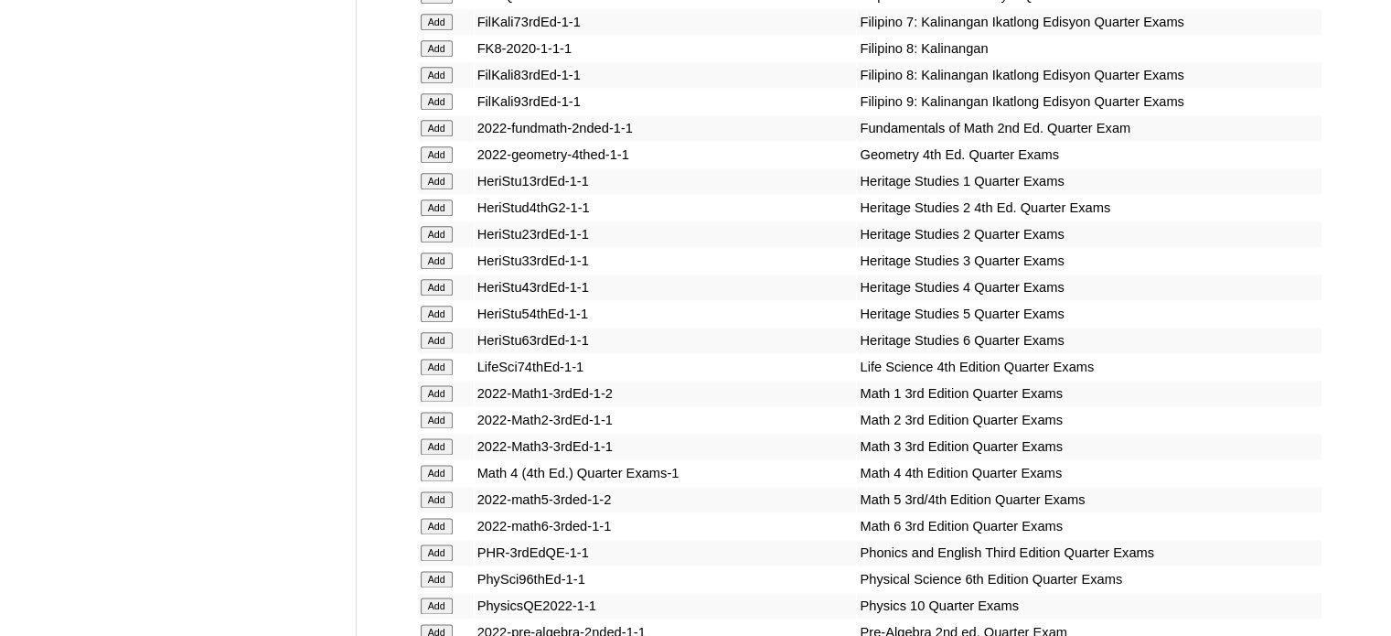
scroll to position [9219, 0]
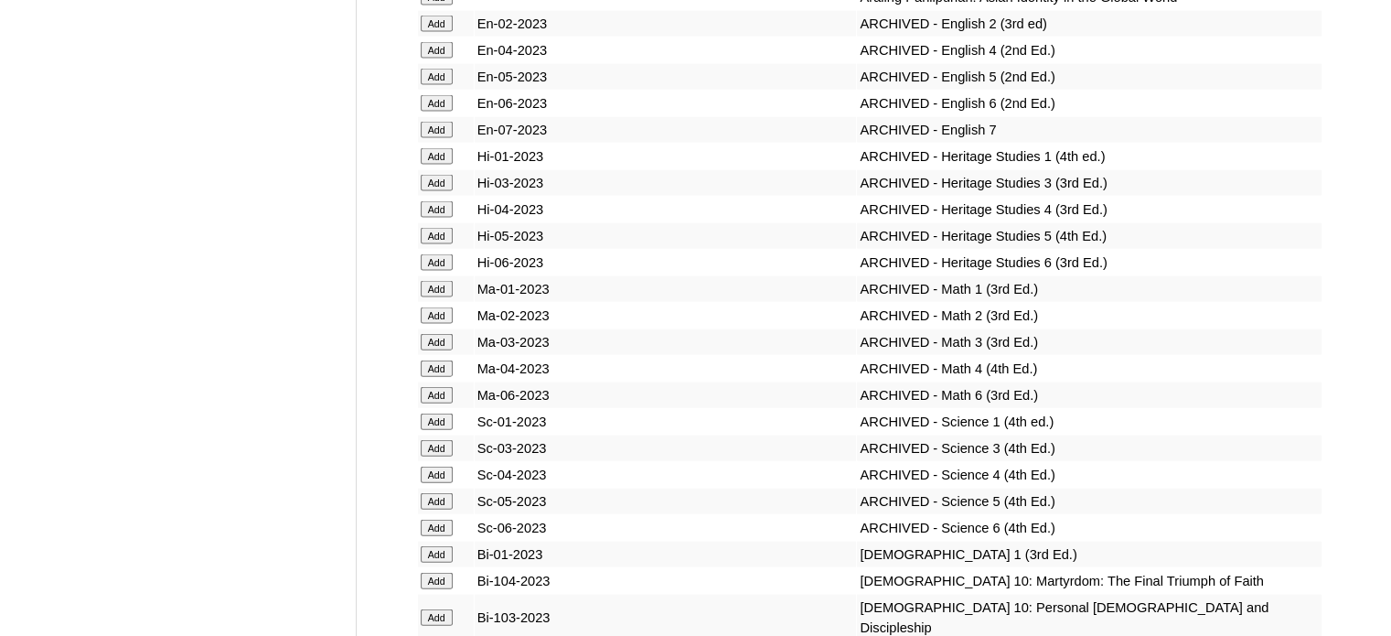
scroll to position [13236, 0]
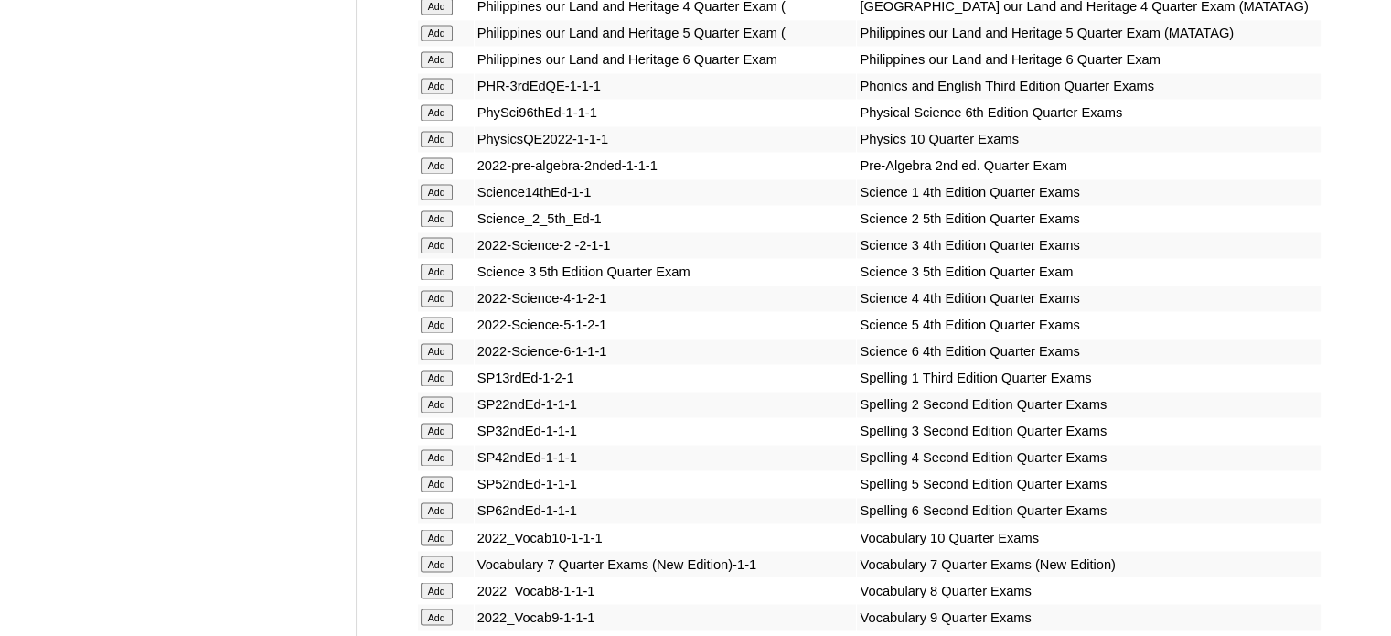
scroll to position [9653, 0]
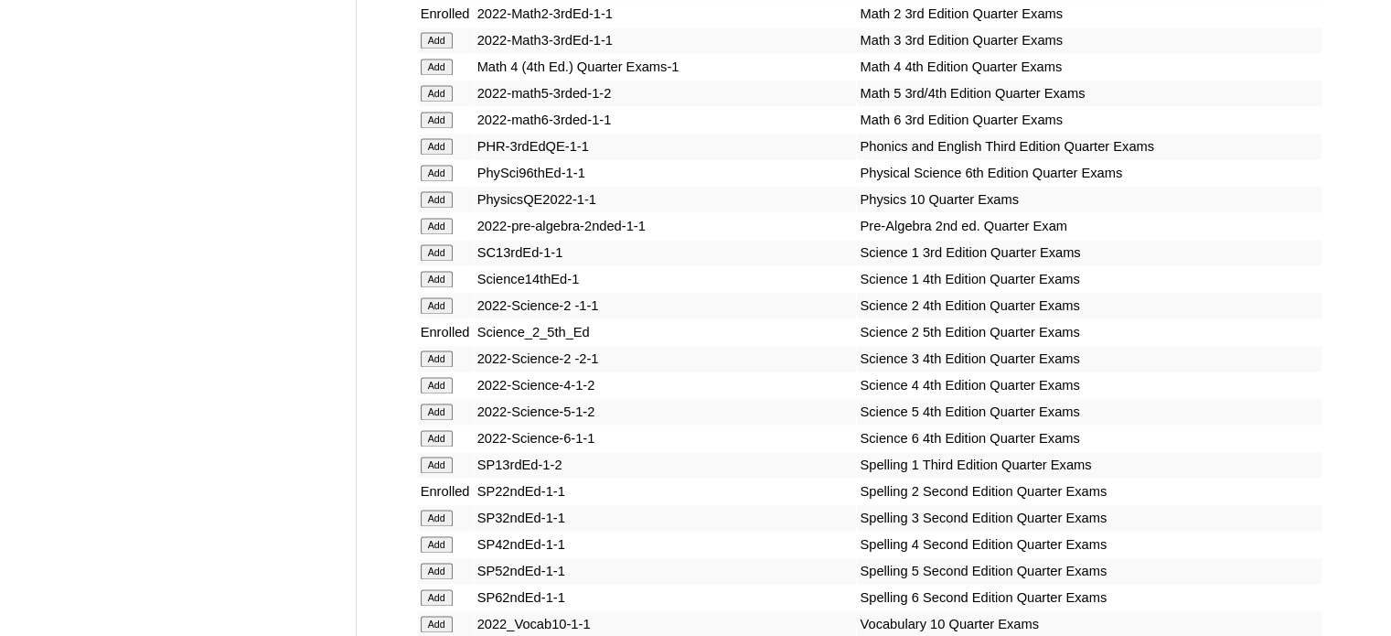
scroll to position [13684, 0]
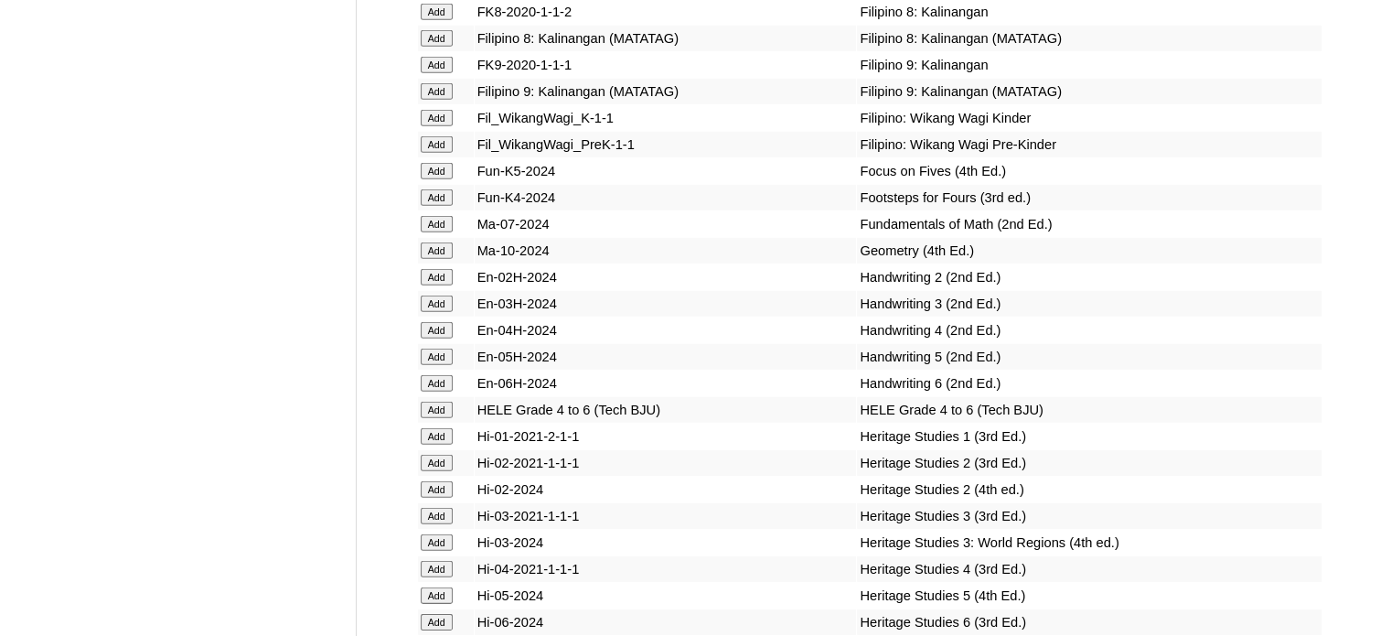
scroll to position [12788, 0]
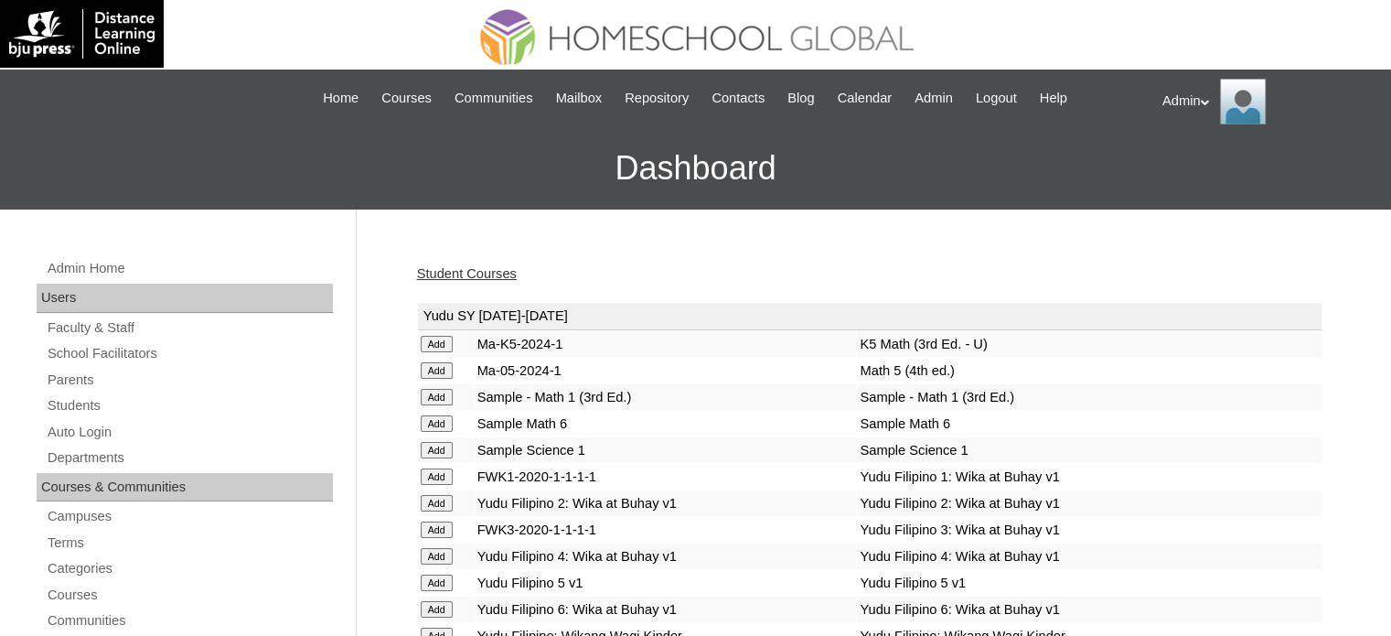
drag, startPoint x: 0, startPoint y: 0, endPoint x: 441, endPoint y: 315, distance: 541.6
click at [441, 315] on td "Yudu SY [DATE]-[DATE]" at bounding box center [870, 316] width 904 height 27
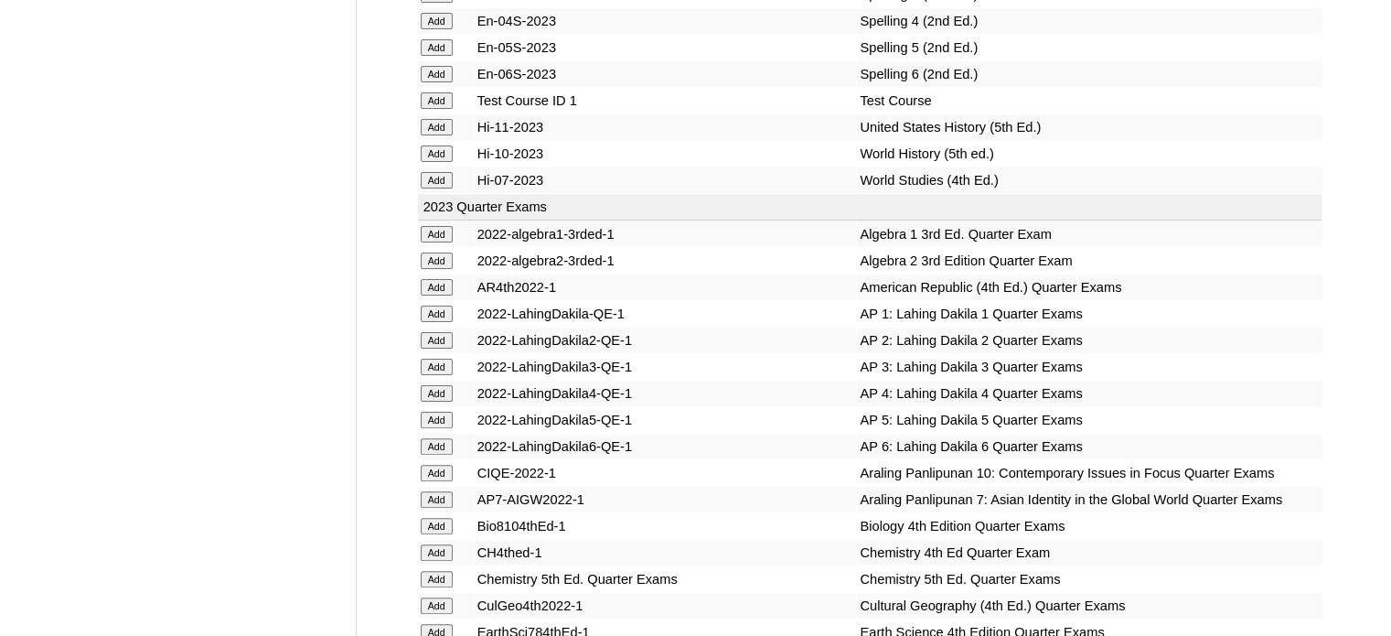
scroll to position [8810, 0]
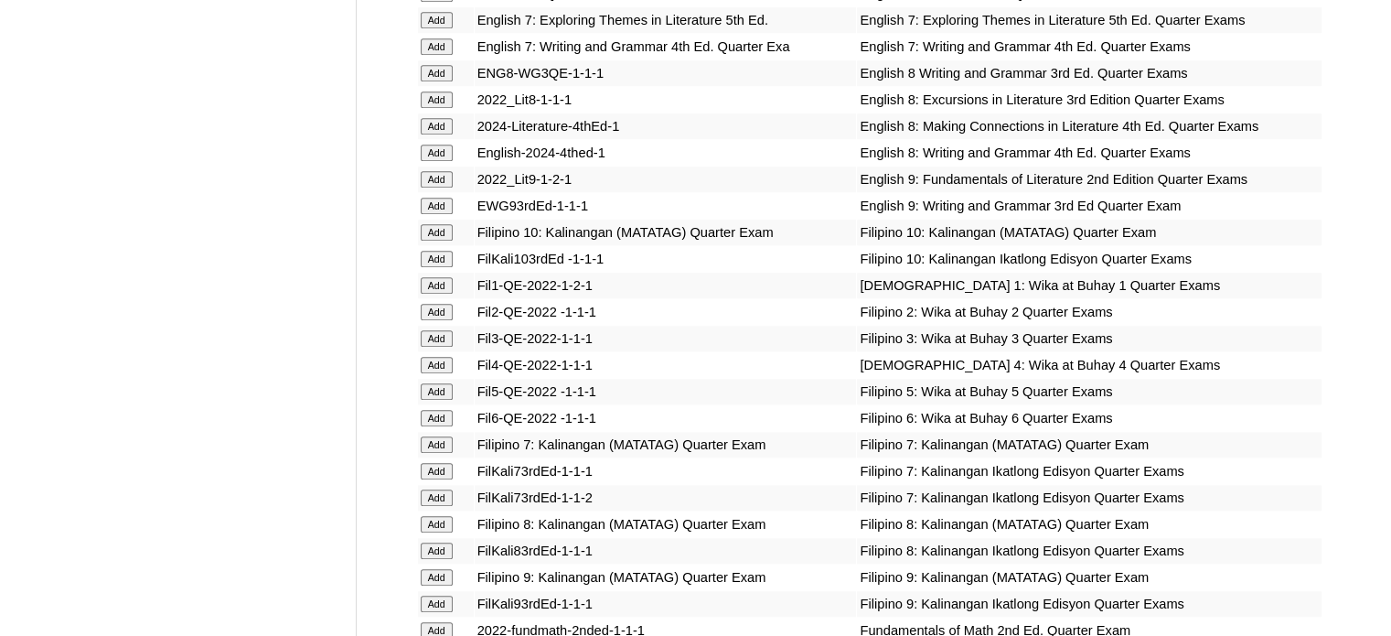
scroll to position [5034, 0]
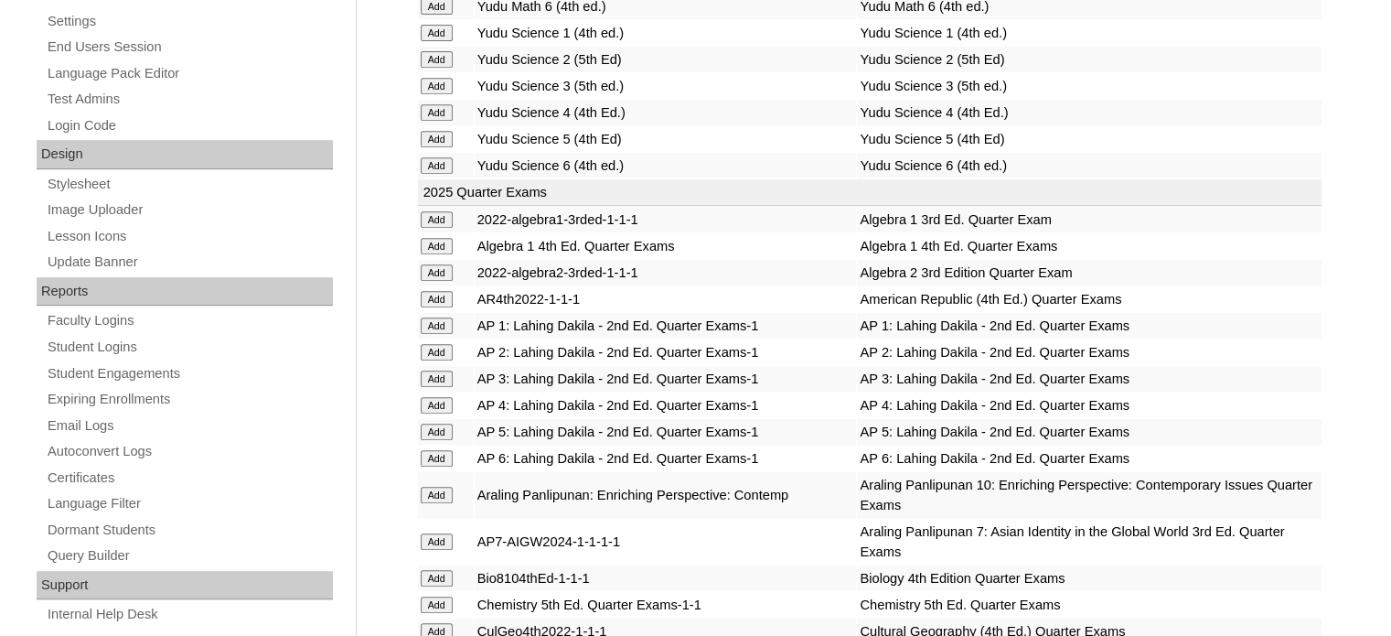
scroll to position [7775, 0]
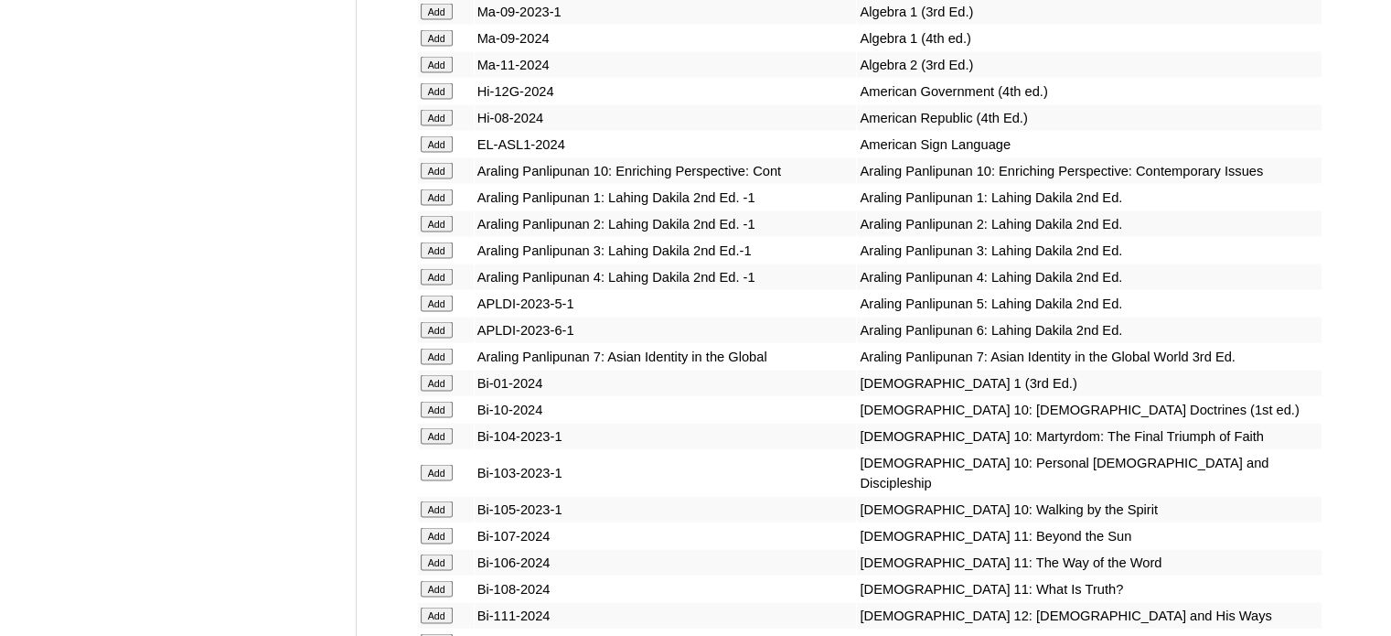
scroll to position [10365, 0]
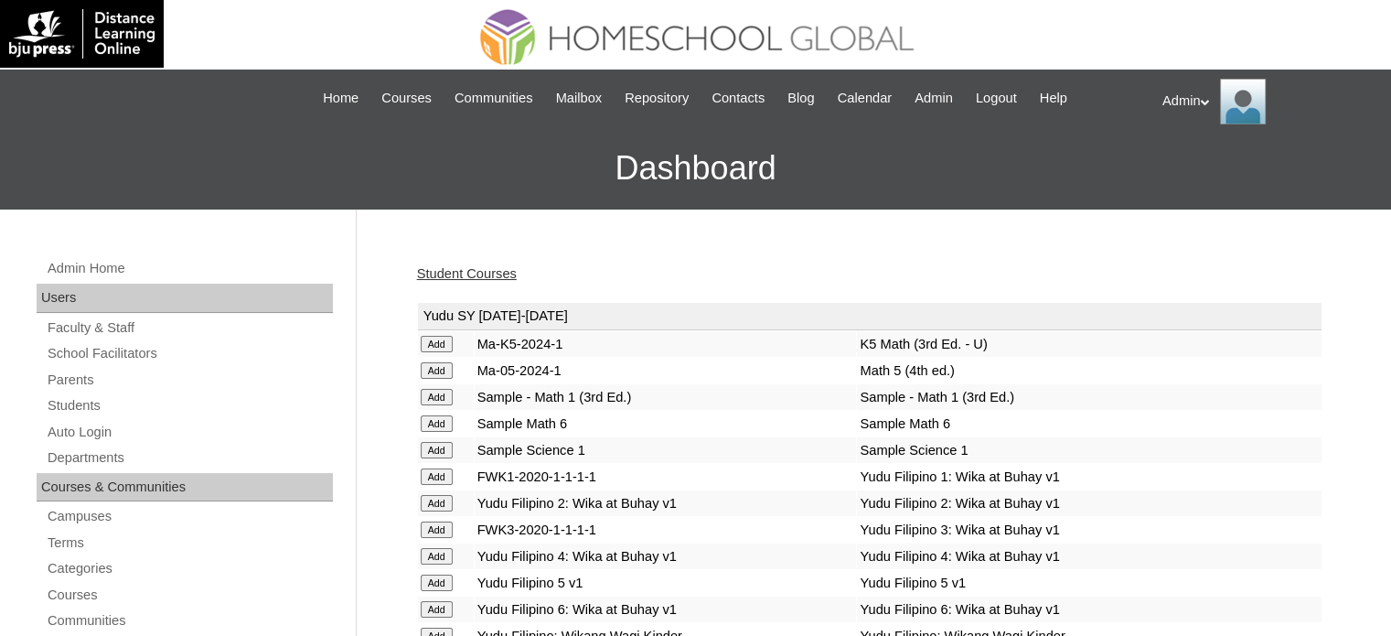
click at [464, 273] on link "Student Courses" at bounding box center [467, 273] width 100 height 15
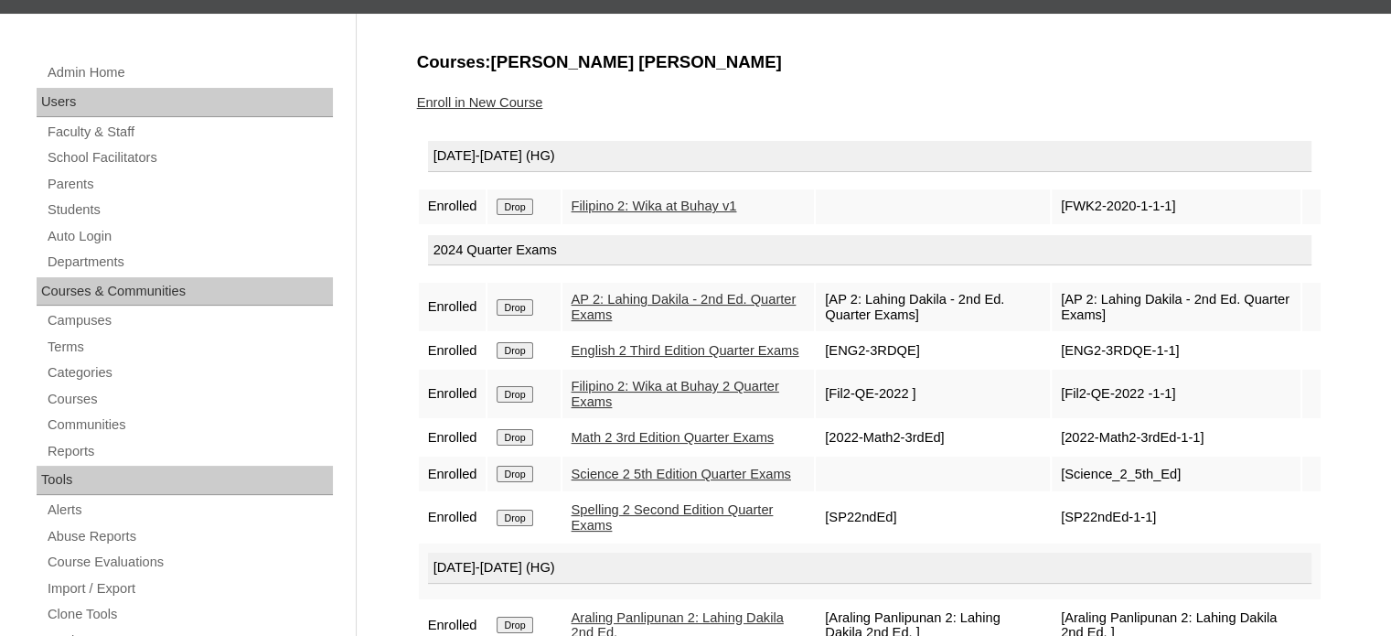
scroll to position [192, 0]
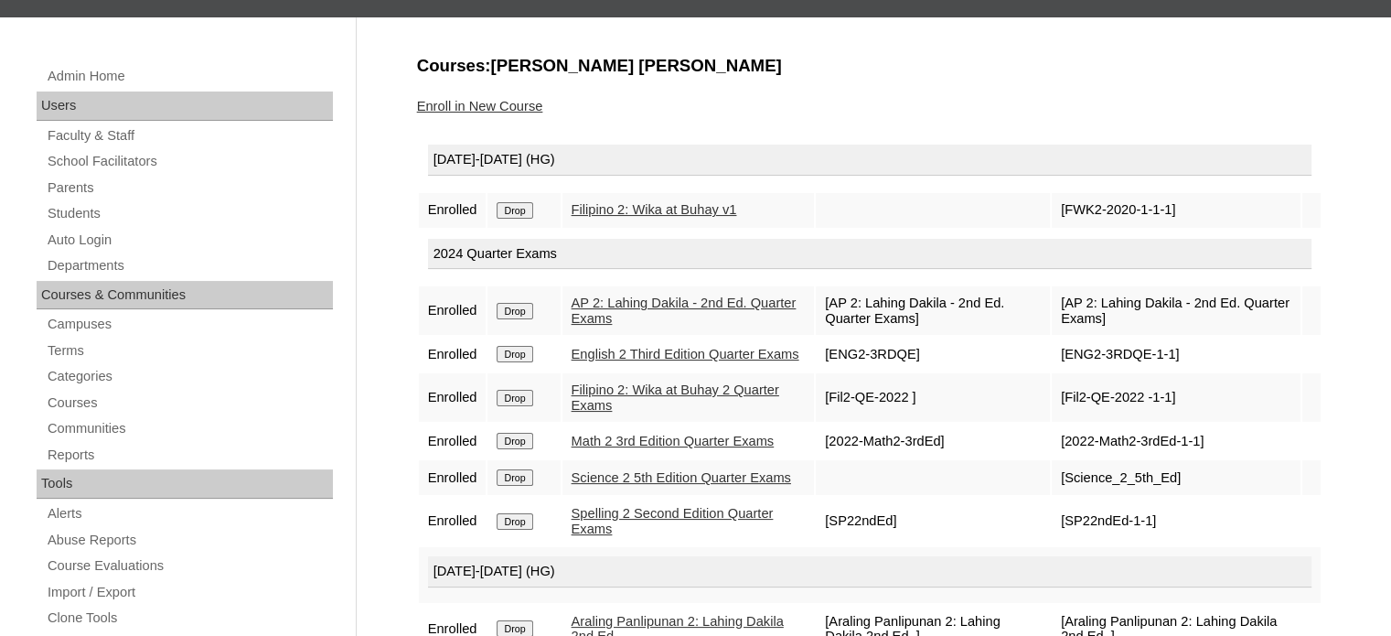
click at [529, 205] on input "Drop" at bounding box center [515, 210] width 36 height 16
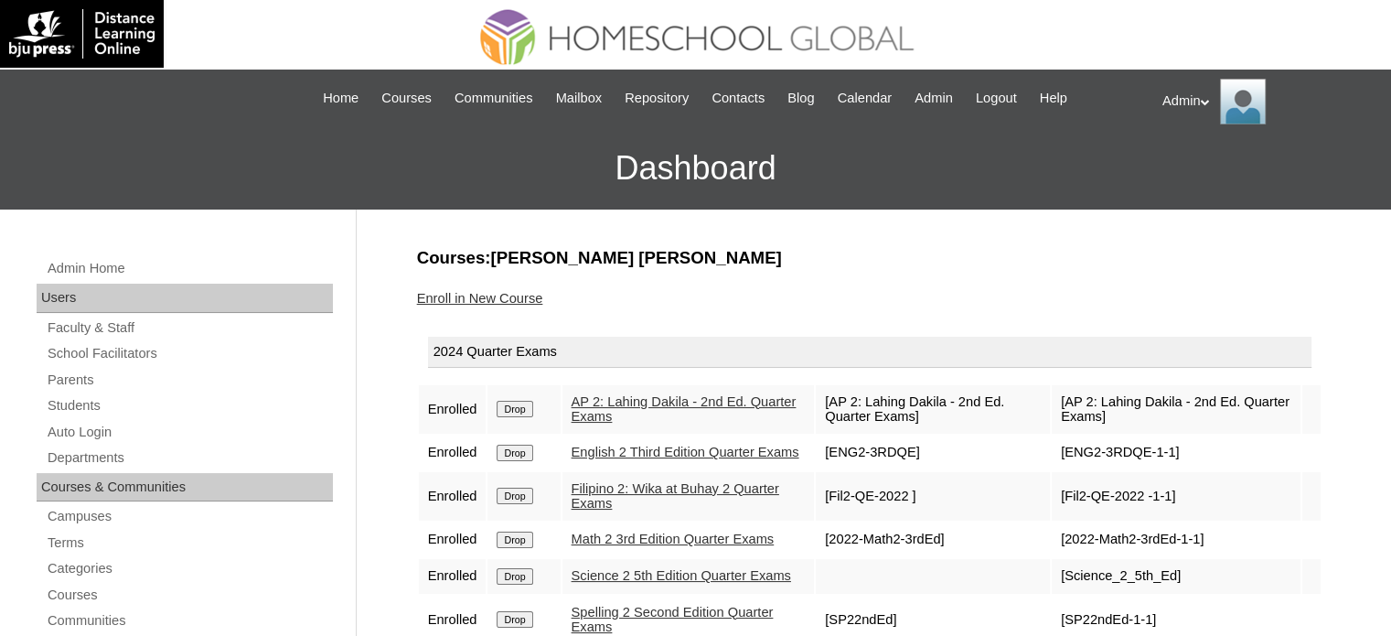
click at [527, 303] on link "Enroll in New Course" at bounding box center [480, 298] width 126 height 15
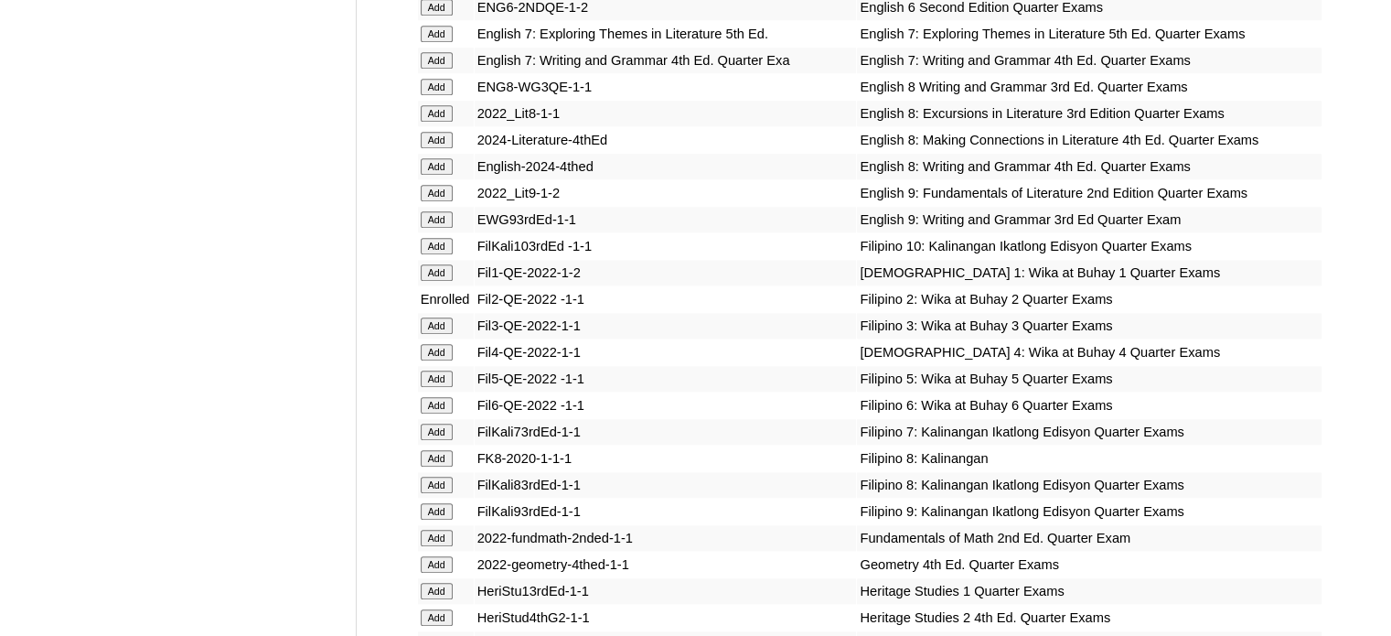
scroll to position [12420, 0]
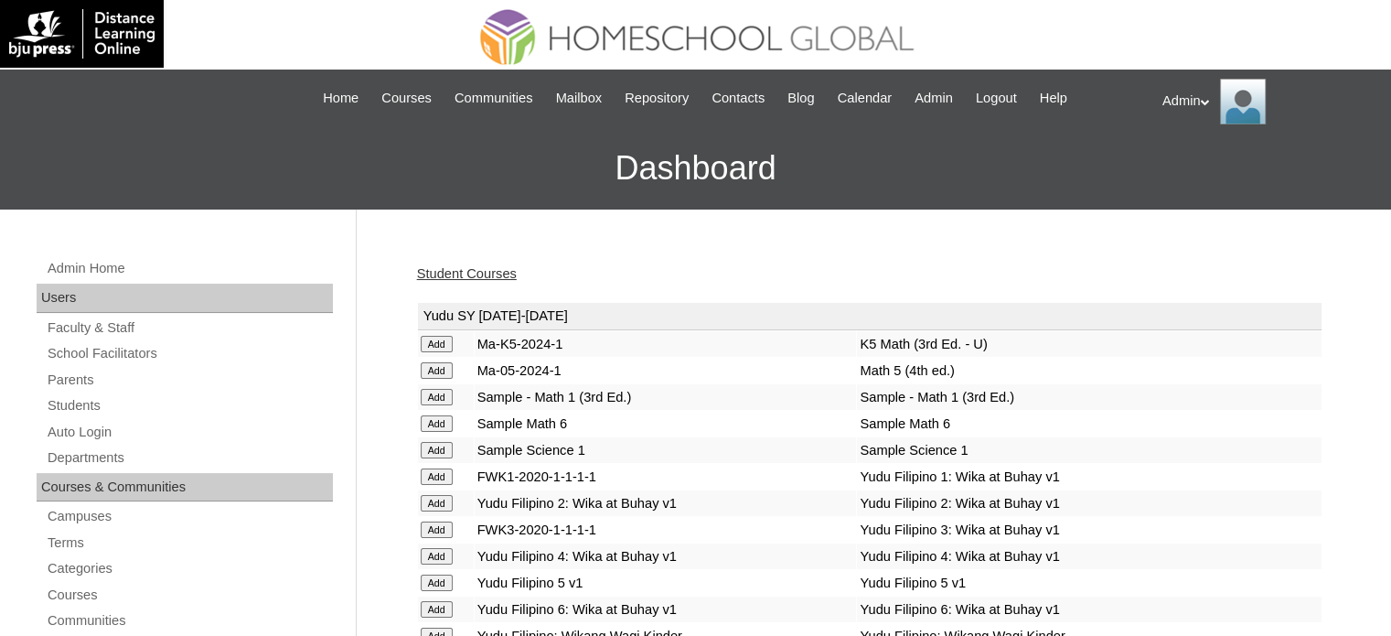
click at [490, 273] on link "Student Courses" at bounding box center [467, 273] width 100 height 15
